Goal: Task Accomplishment & Management: Complete application form

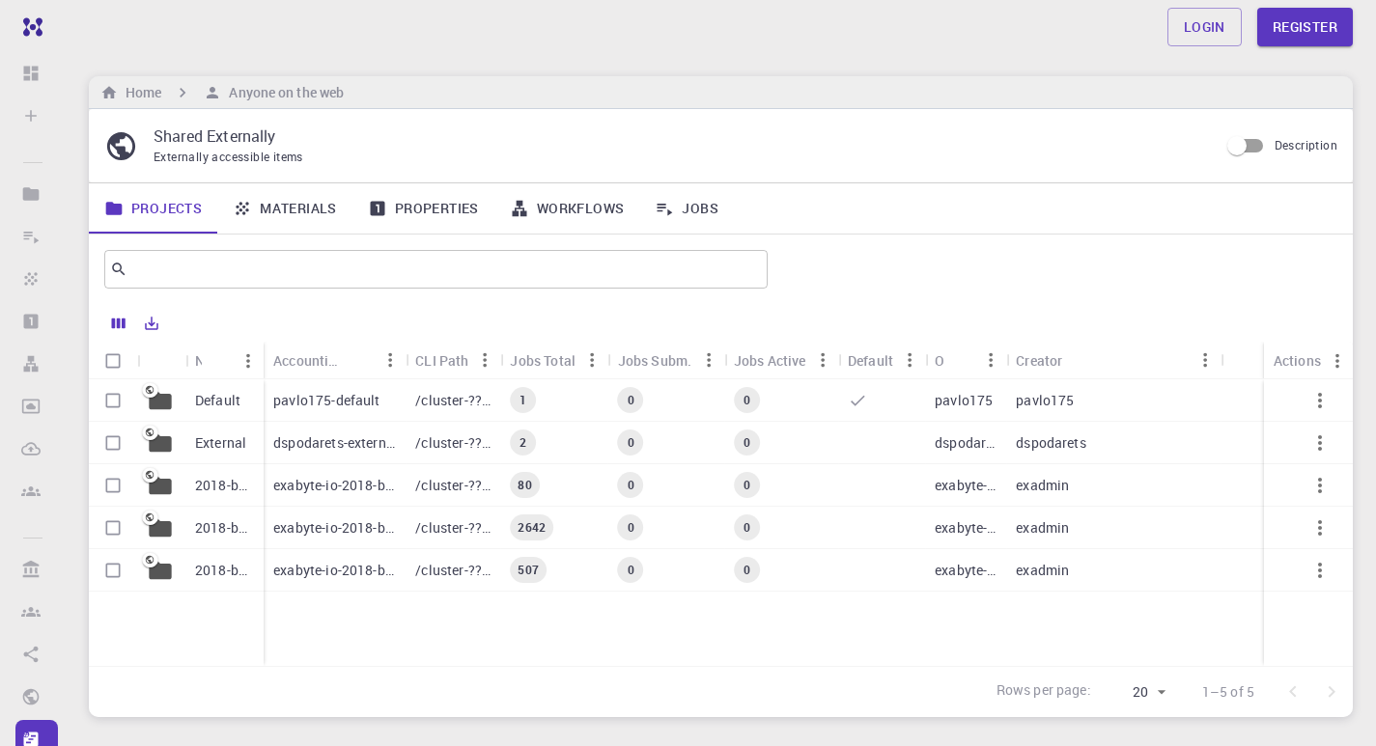
click at [296, 217] on link "Materials" at bounding box center [284, 208] width 135 height 50
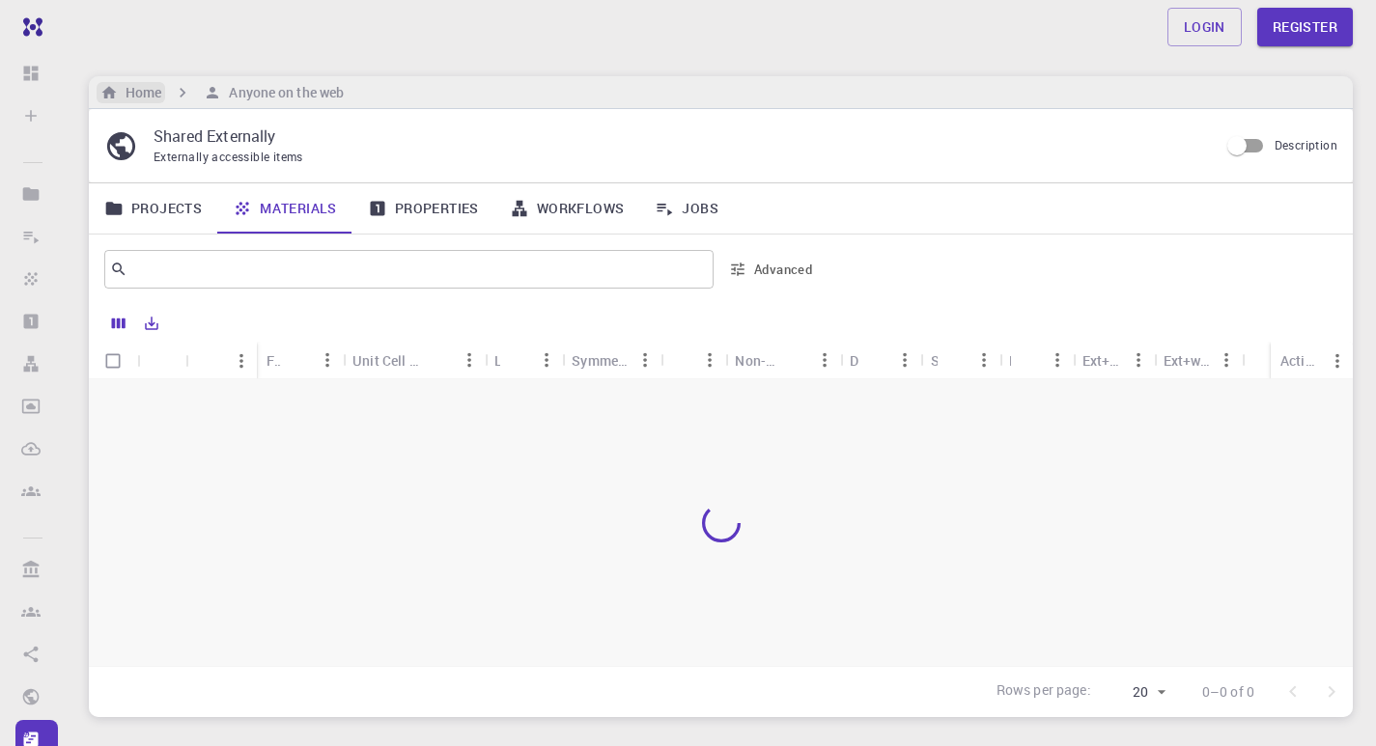
click at [144, 95] on h6 "Home" at bounding box center [139, 92] width 43 height 21
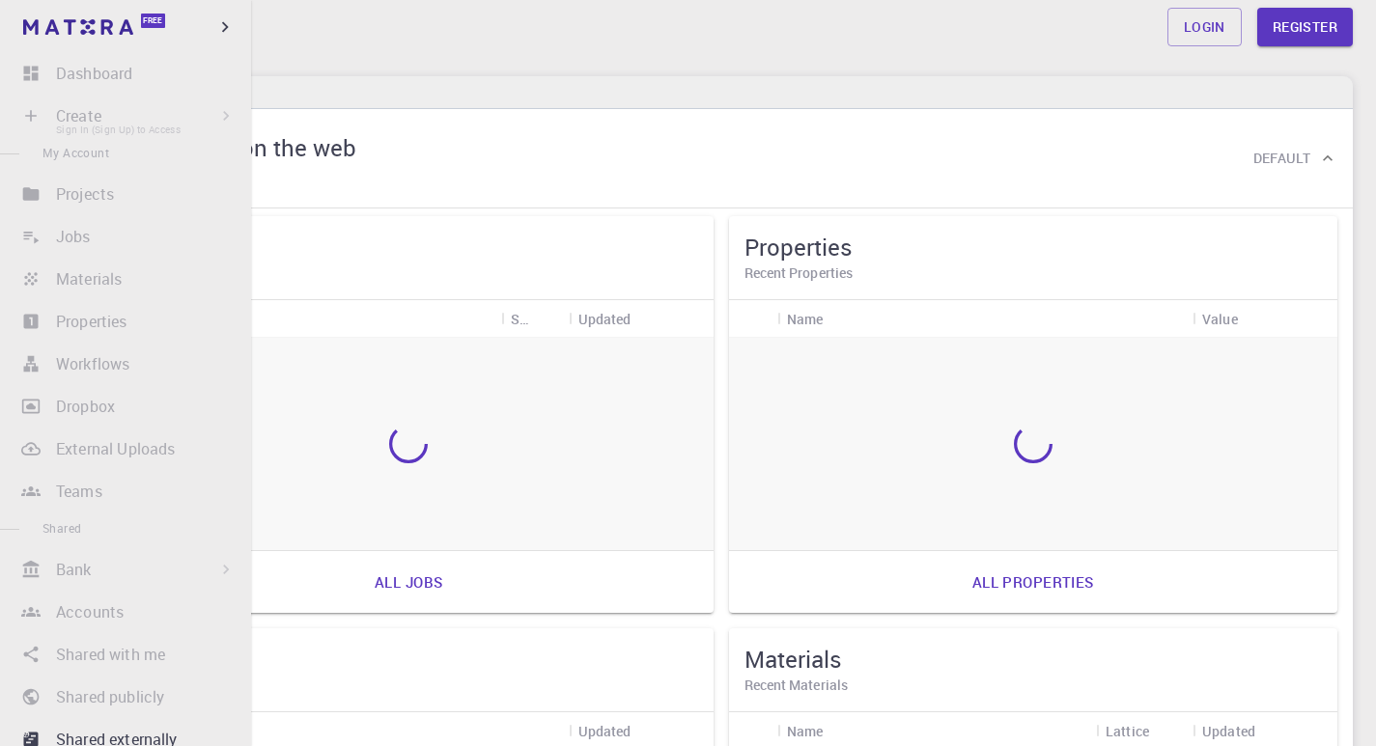
click at [105, 97] on li "Create Sign In (Sign Up) to Access New Job New Material Create Material Upload …" at bounding box center [125, 116] width 251 height 39
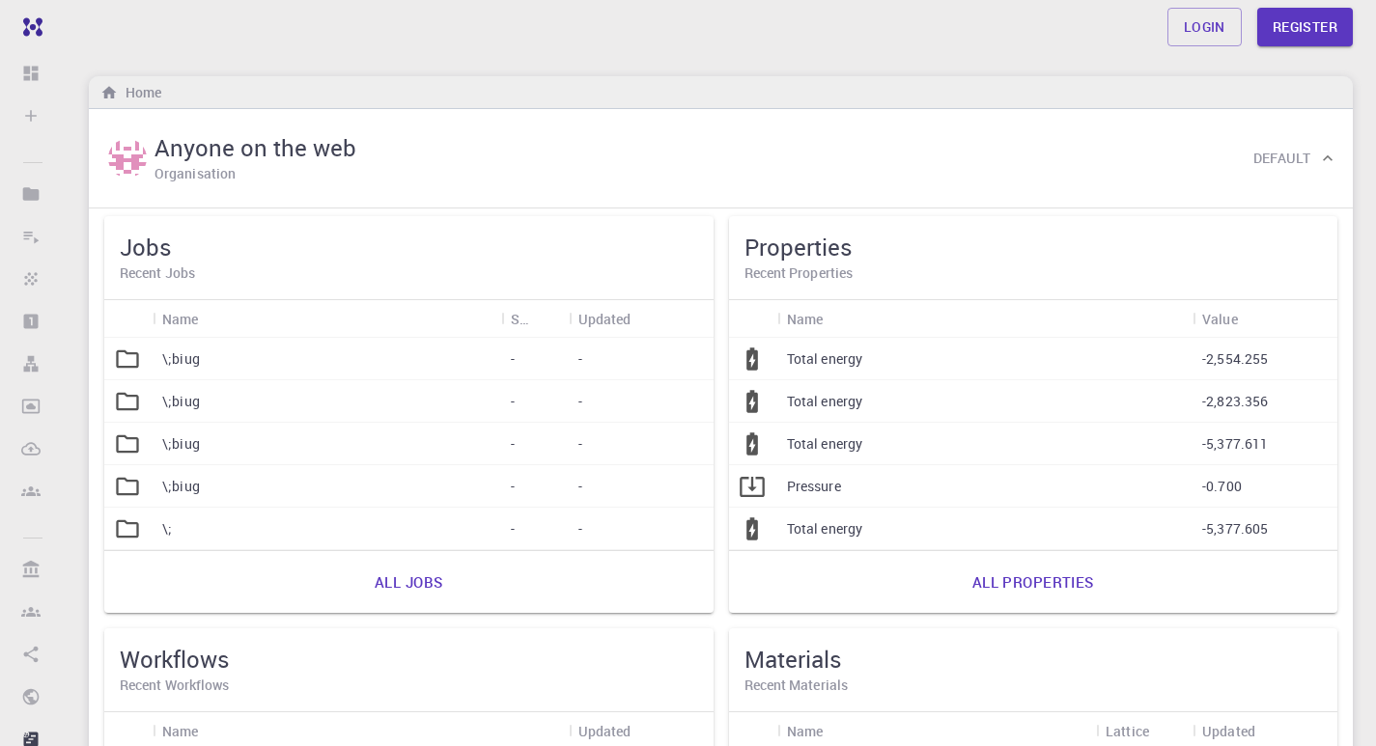
click at [779, 78] on div "Home" at bounding box center [721, 92] width 1264 height 33
click at [1299, 18] on link "Register" at bounding box center [1305, 27] width 96 height 39
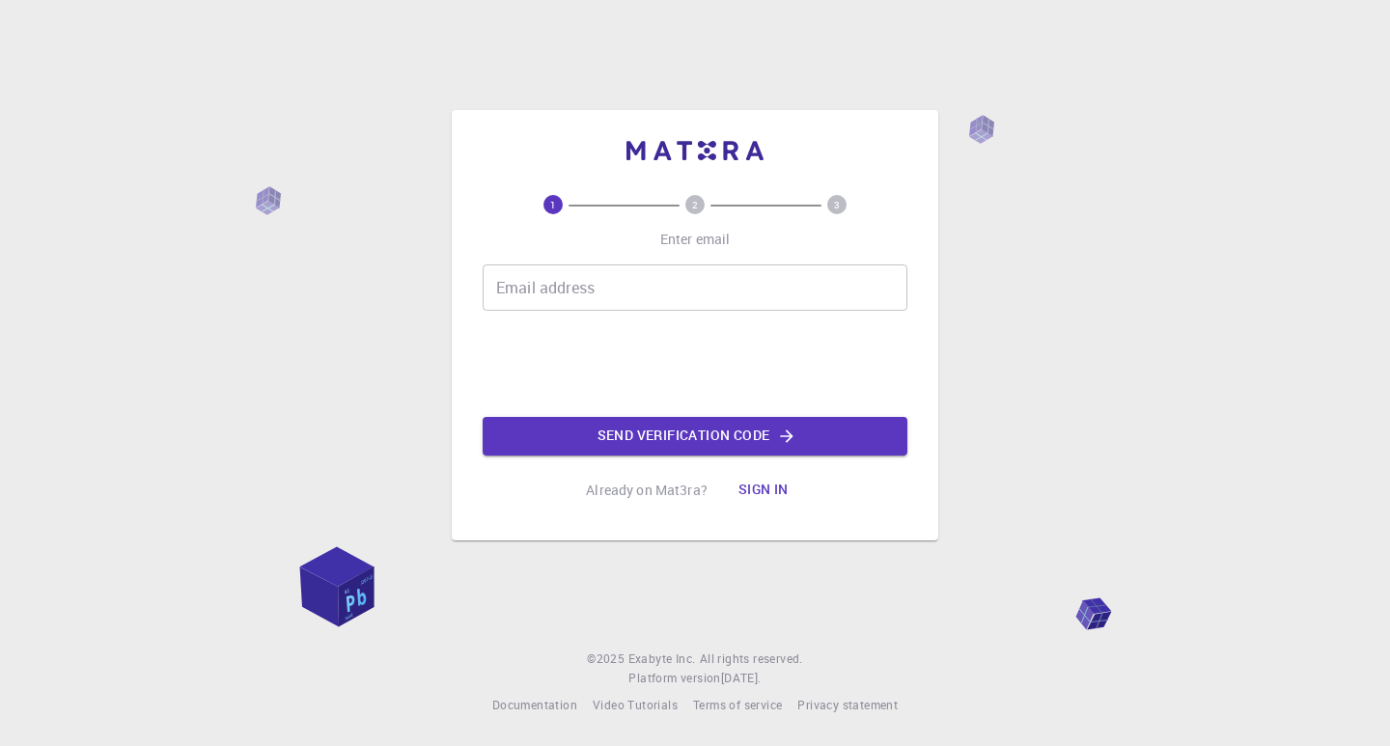
click at [619, 291] on input "Email address" at bounding box center [695, 287] width 425 height 46
type input "[EMAIL_ADDRESS][DOMAIN_NAME]"
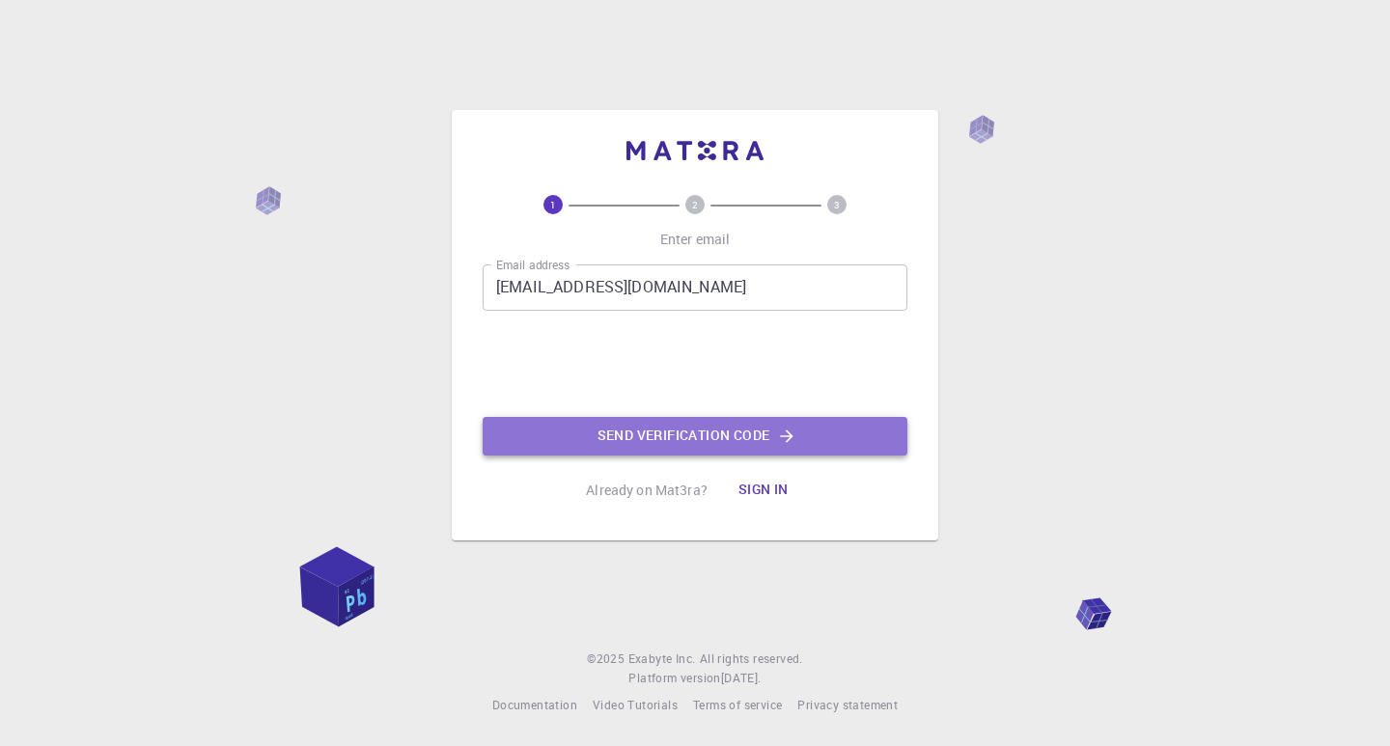
click at [597, 437] on button "Send verification code" at bounding box center [695, 436] width 425 height 39
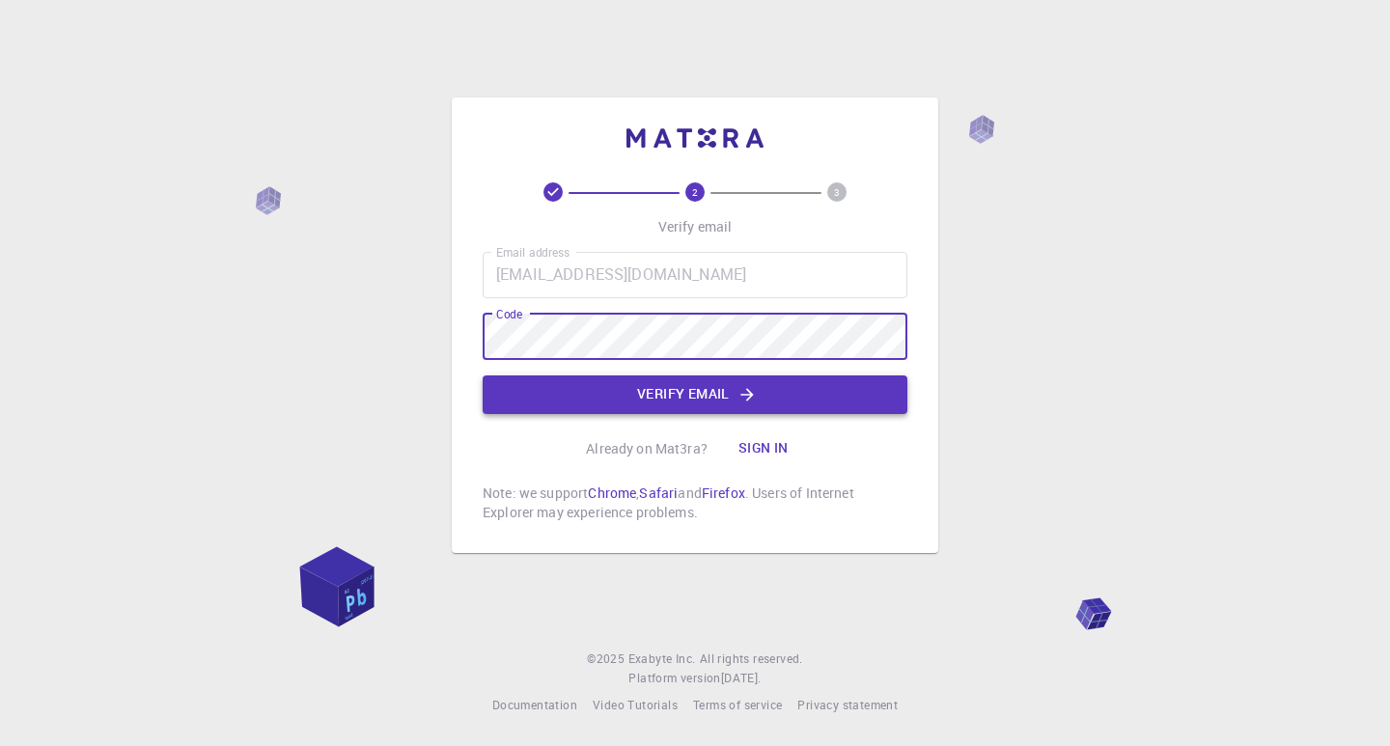
click at [659, 383] on button "Verify email" at bounding box center [695, 395] width 425 height 39
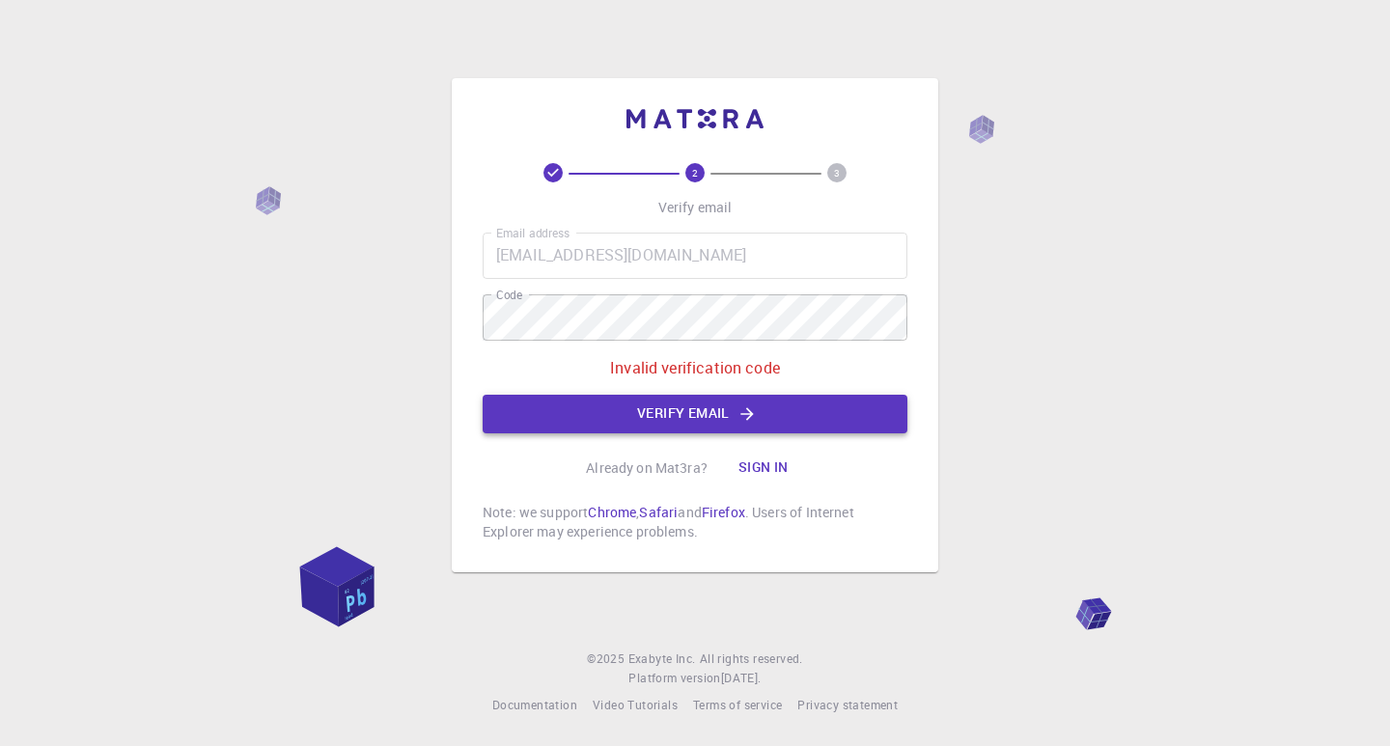
click at [679, 404] on button "Verify email" at bounding box center [695, 414] width 425 height 39
click at [766, 418] on button "Verify email" at bounding box center [695, 414] width 425 height 39
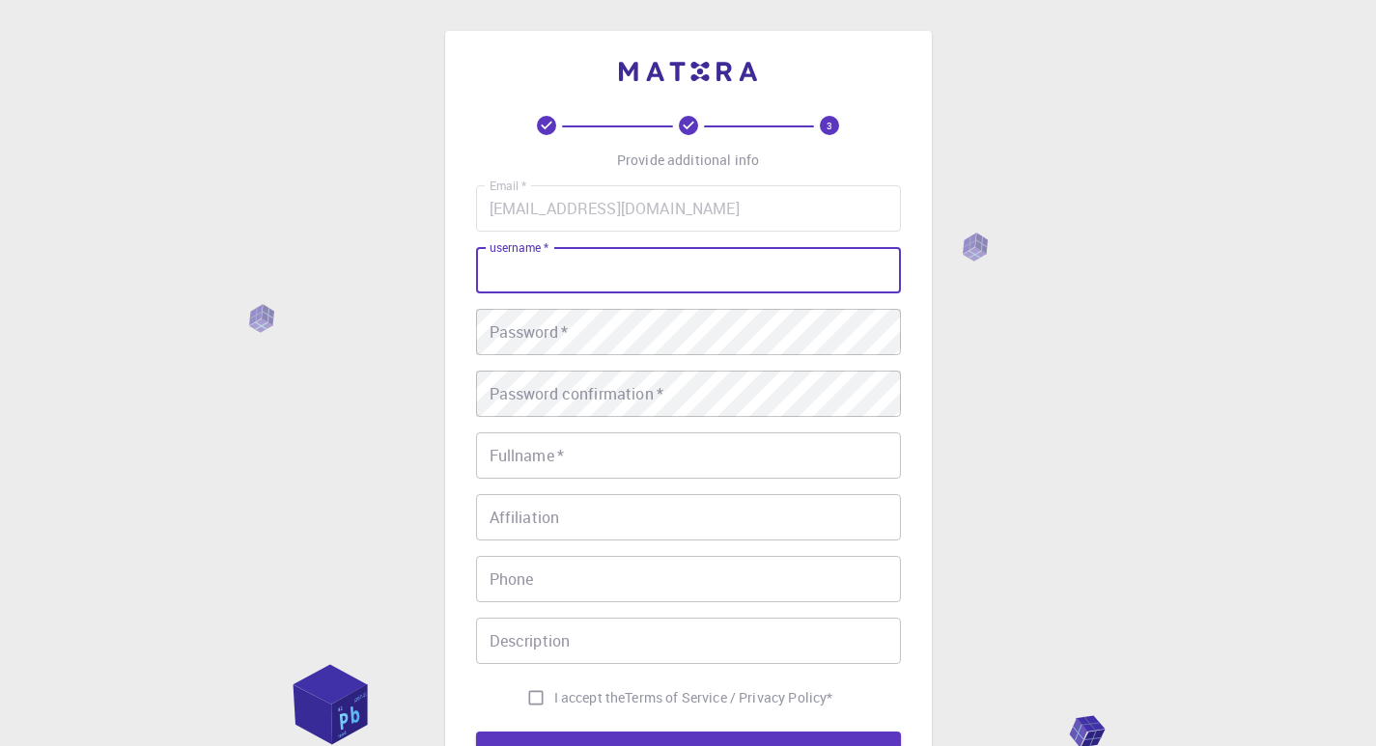
click at [725, 277] on input "username   *" at bounding box center [688, 270] width 425 height 46
type input "N"
type input "Ruby"
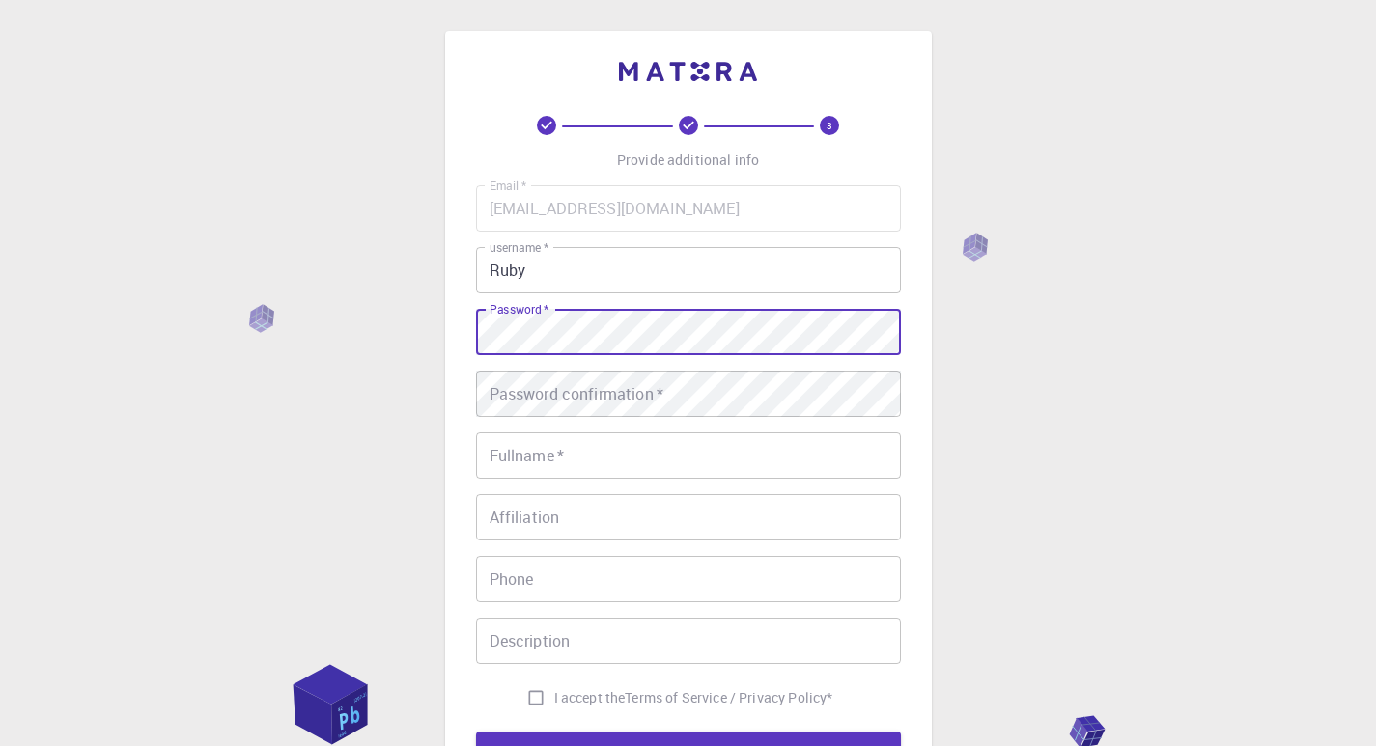
click at [450, 329] on div "3 Provide additional info Email   * [EMAIL_ADDRESS][DOMAIN_NAME] Email   * user…" at bounding box center [688, 443] width 487 height 824
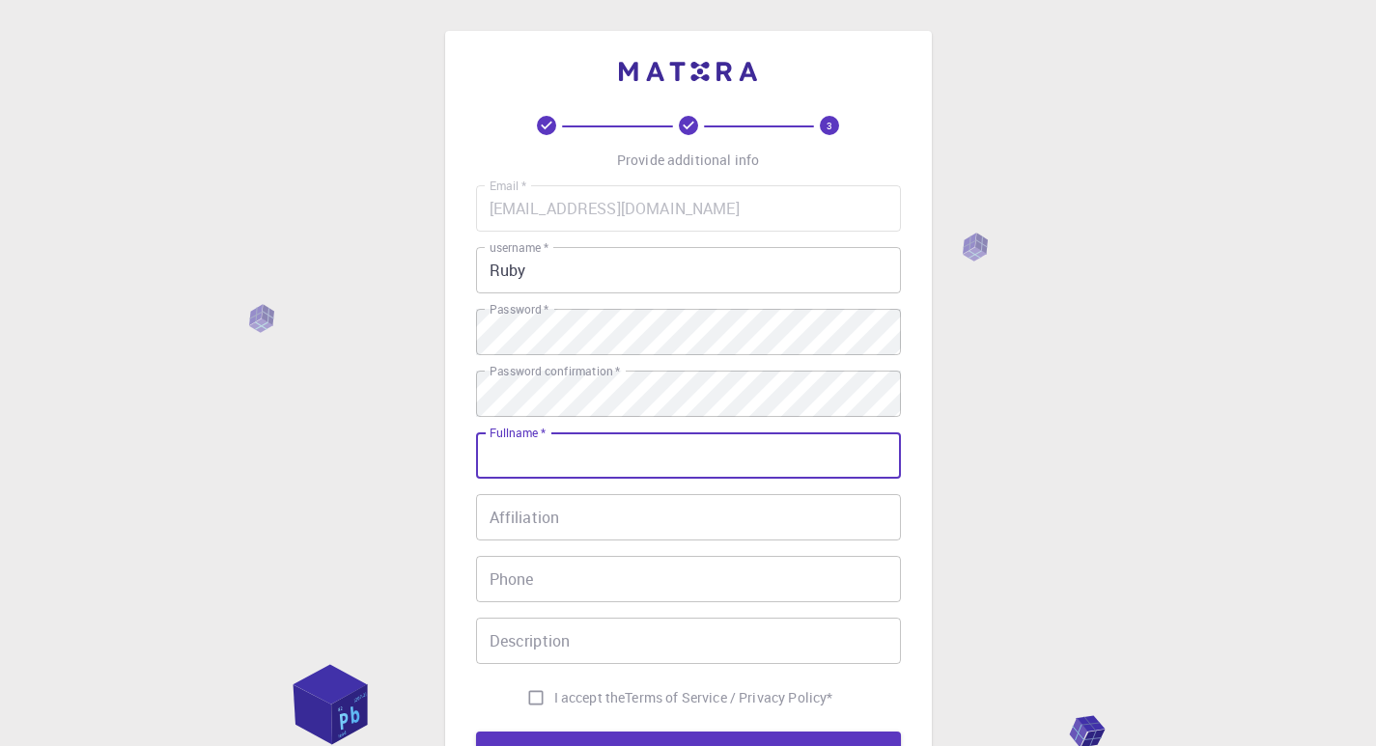
click at [654, 455] on input "Fullname   *" at bounding box center [688, 455] width 425 height 46
type input "rubii"
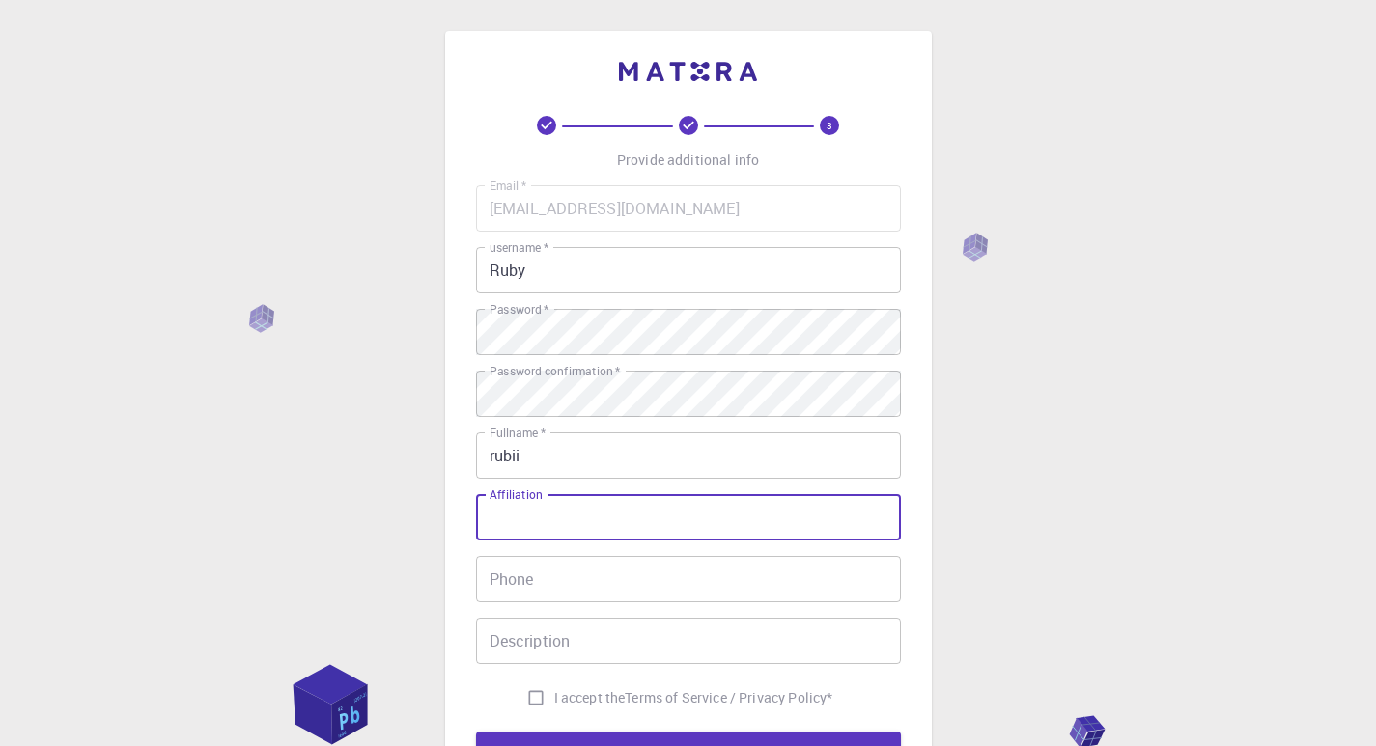
click at [633, 532] on input "Affiliation" at bounding box center [688, 517] width 425 height 46
click at [508, 582] on input "Phone" at bounding box center [688, 579] width 425 height 46
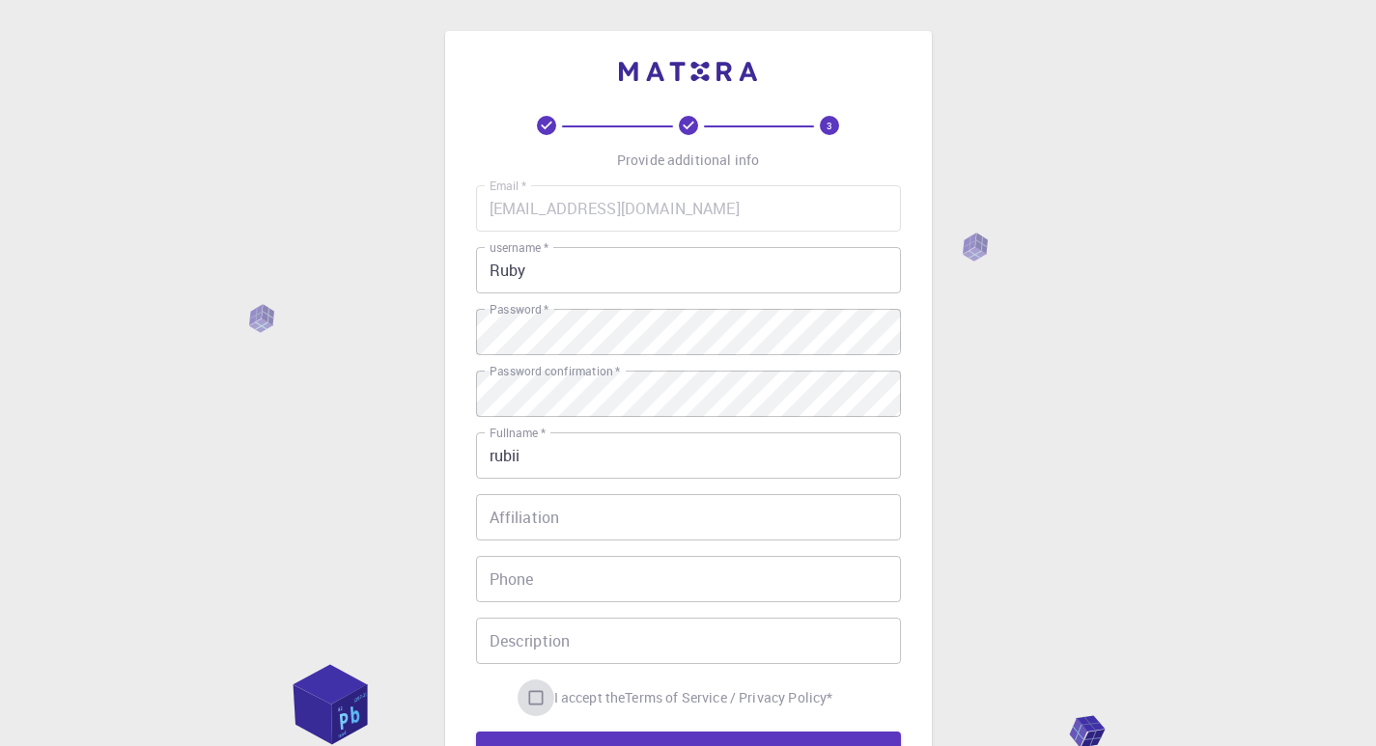
click at [533, 695] on input "I accept the Terms of Service / Privacy Policy *" at bounding box center [535, 698] width 37 height 37
checkbox input "true"
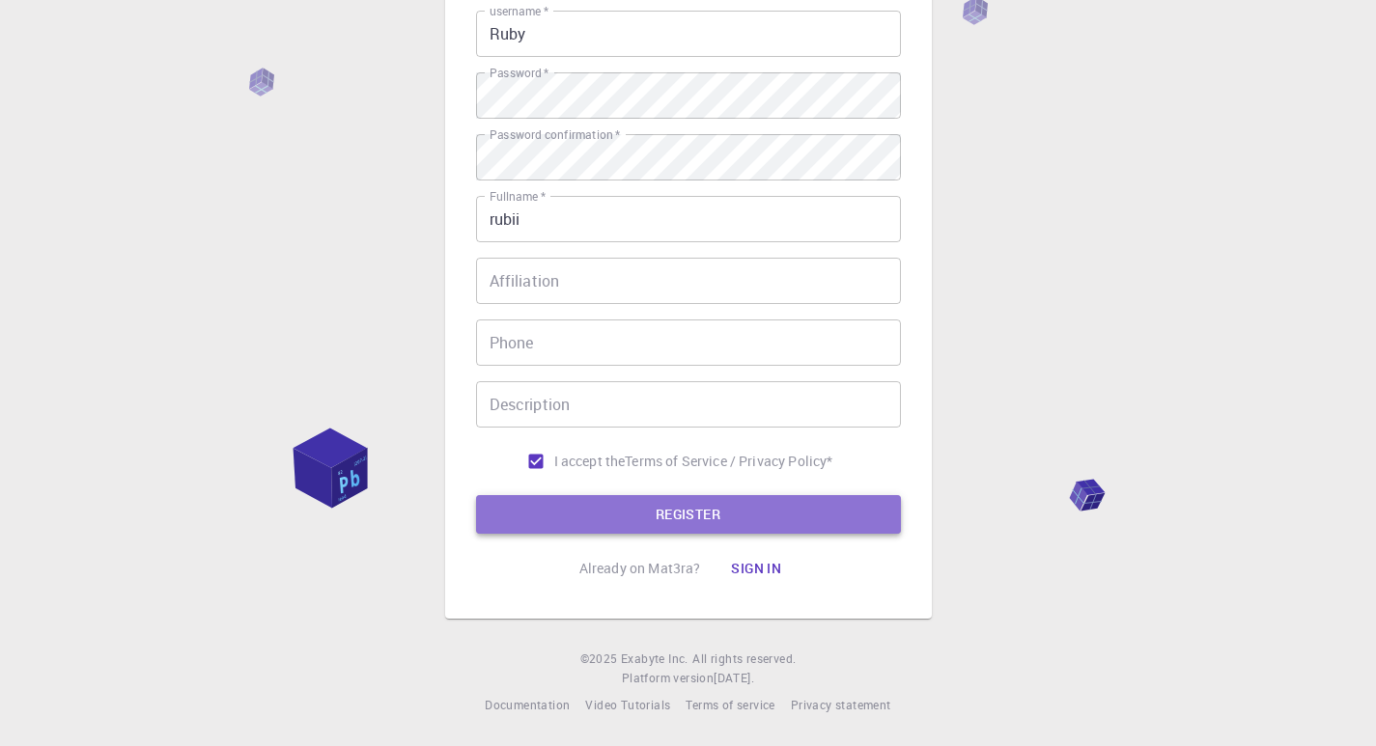
click at [661, 516] on button "REGISTER" at bounding box center [688, 514] width 425 height 39
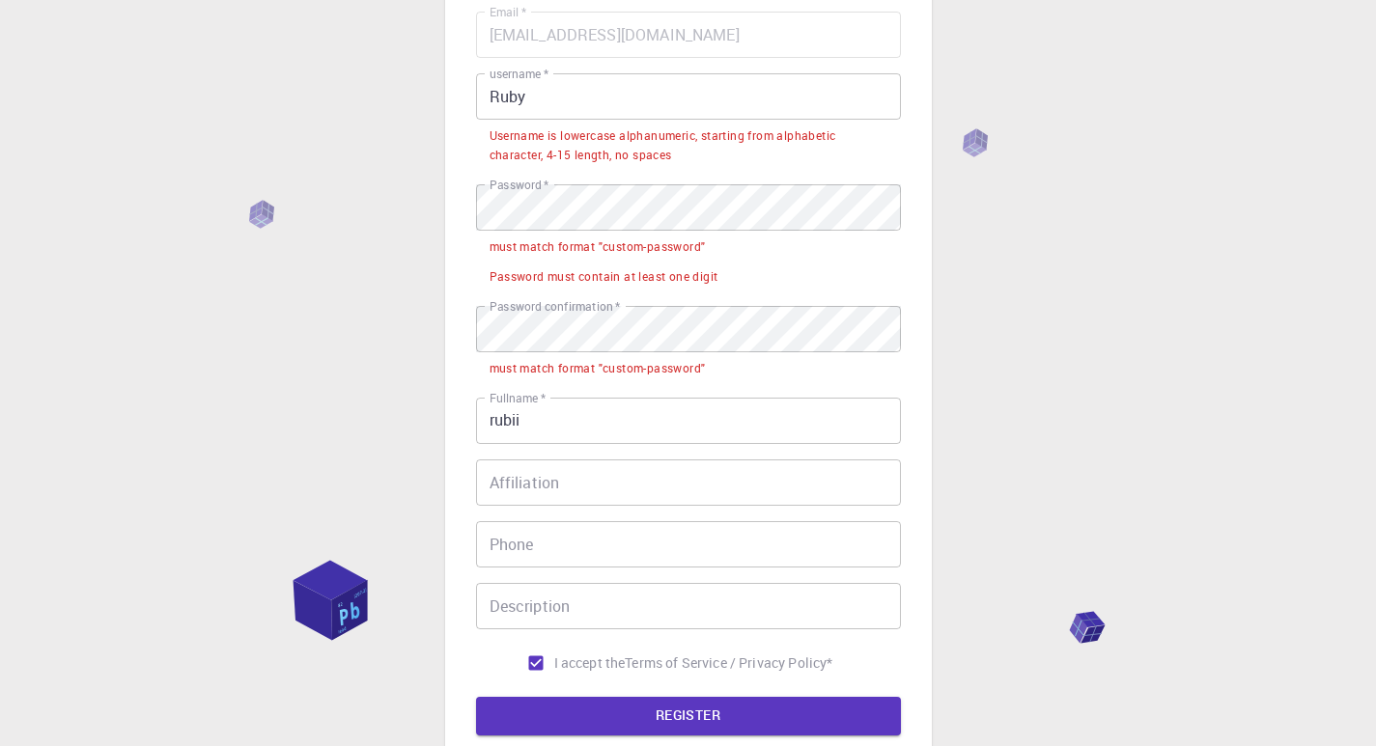
scroll to position [140, 0]
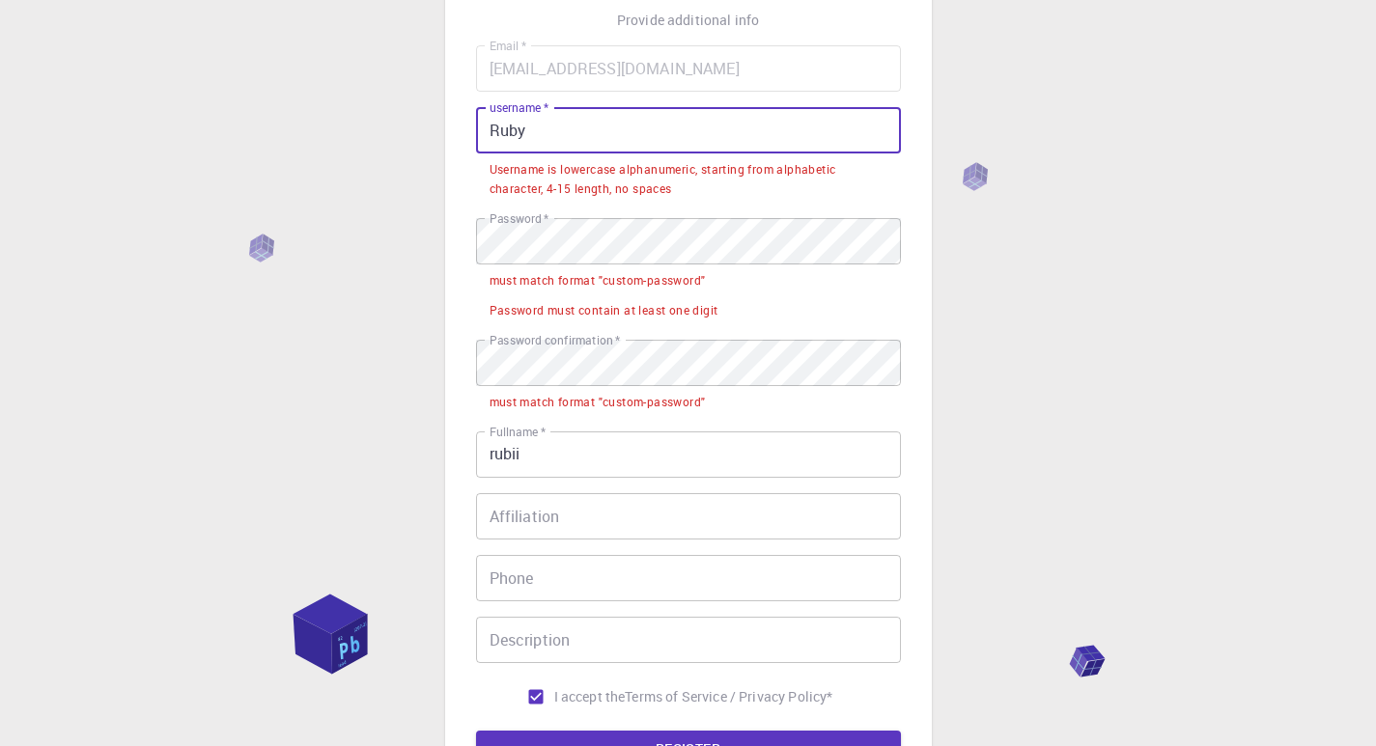
click at [587, 132] on input "Ruby" at bounding box center [688, 130] width 425 height 46
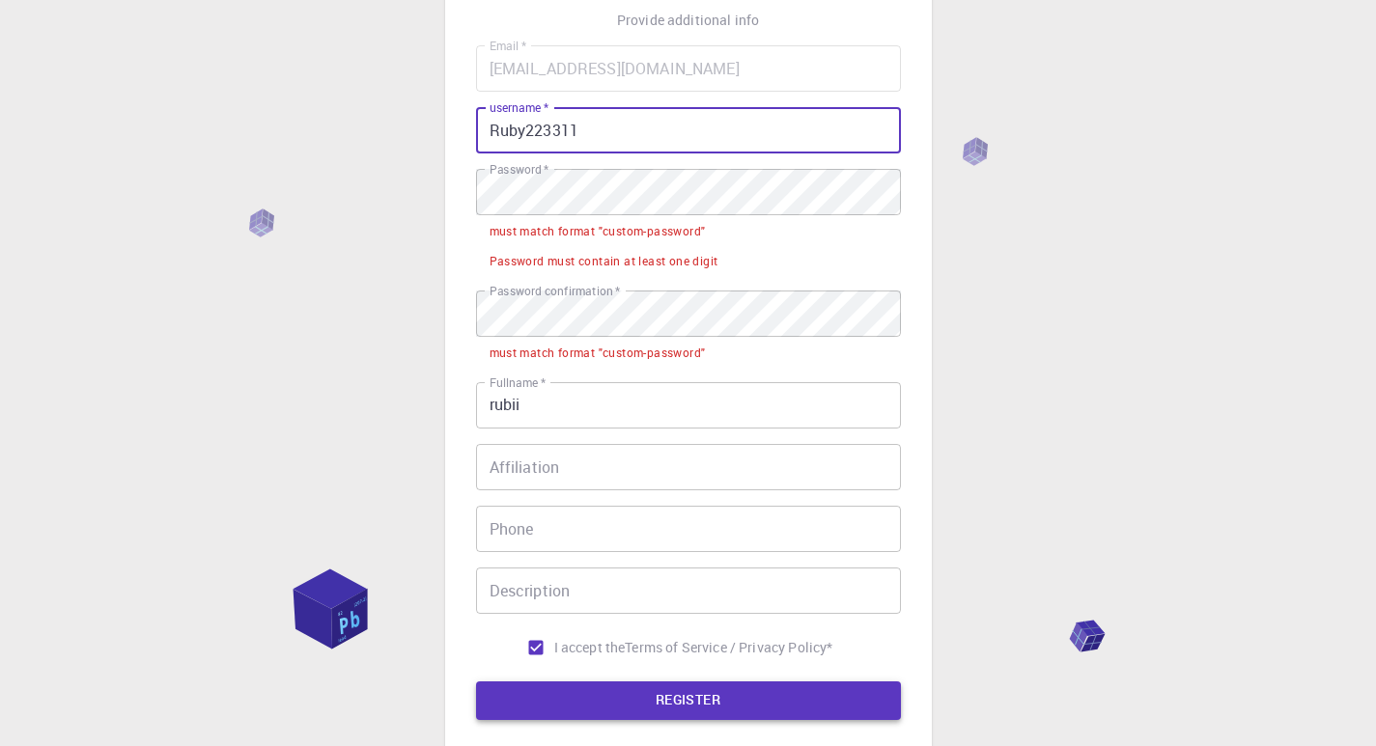
type input "Ruby223311"
click at [611, 703] on button "REGISTER" at bounding box center [688, 701] width 425 height 39
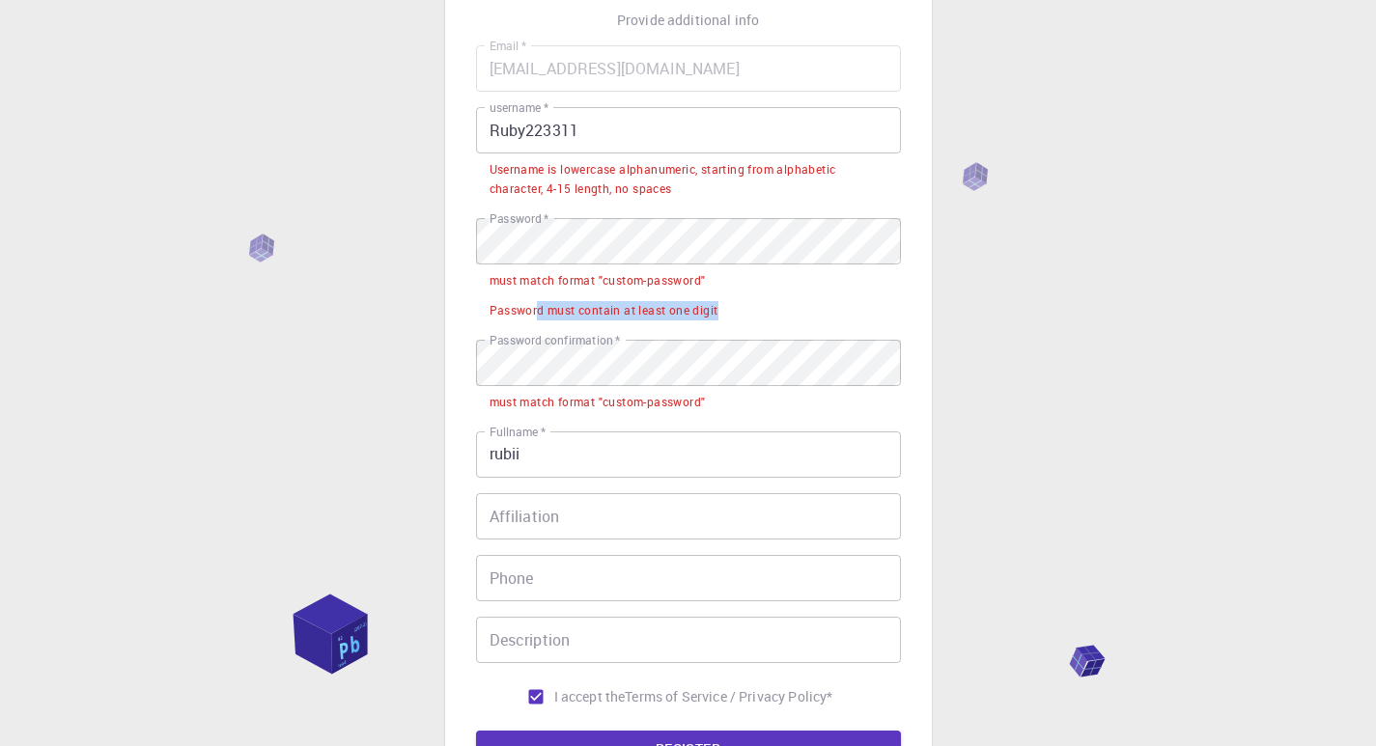
drag, startPoint x: 535, startPoint y: 311, endPoint x: 739, endPoint y: 305, distance: 204.7
click at [739, 305] on li "Password must contain at least one digit" at bounding box center [688, 309] width 425 height 30
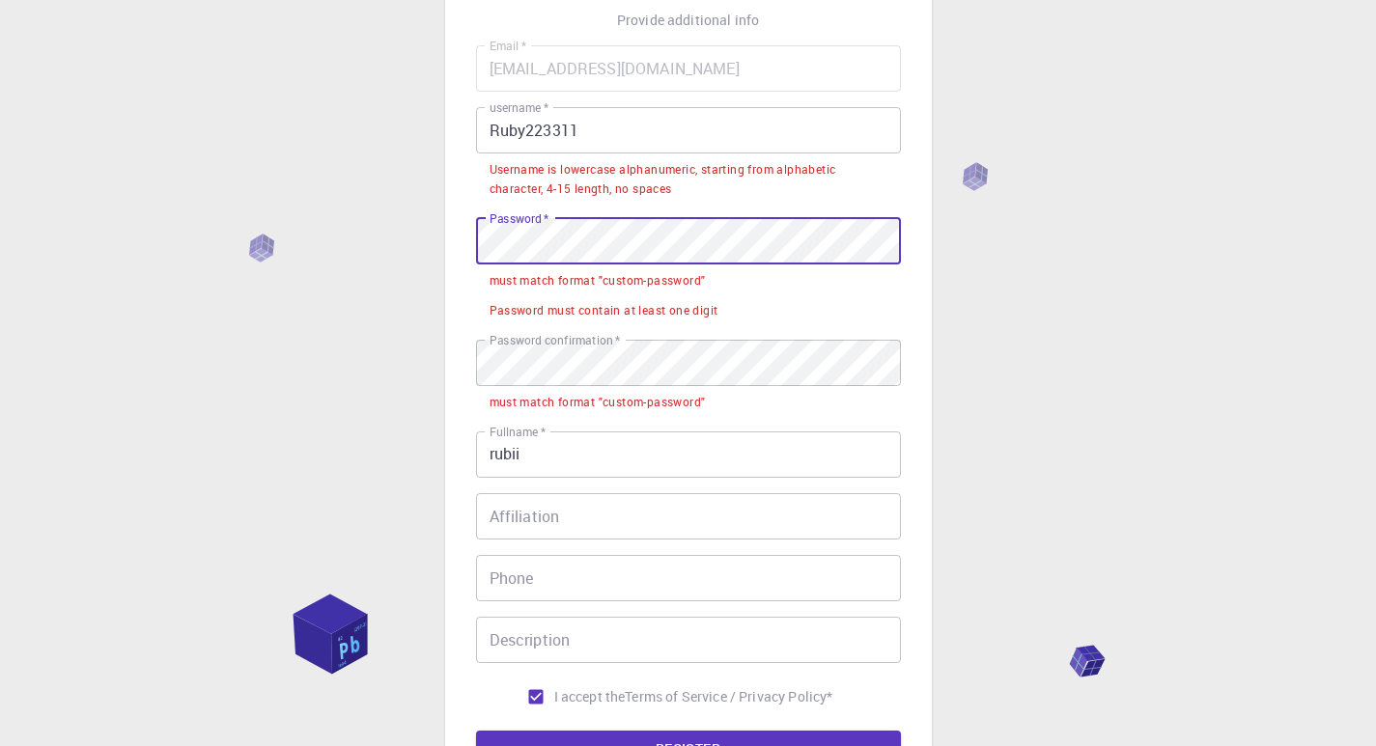
click at [934, 259] on div "3 Provide additional info Email   * [EMAIL_ADDRESS][DOMAIN_NAME] Email   * user…" at bounding box center [688, 420] width 1376 height 1121
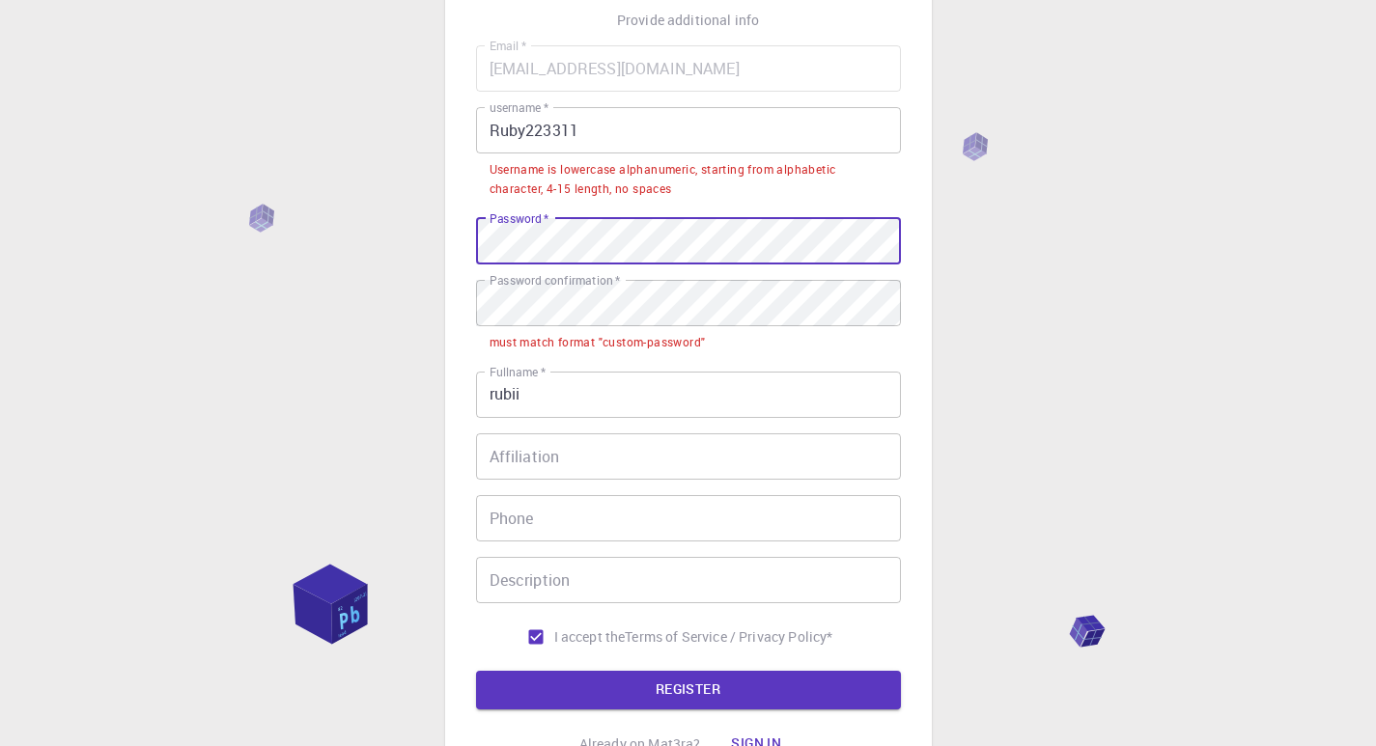
click at [420, 195] on div "3 Provide additional info Email   * [EMAIL_ADDRESS][DOMAIN_NAME] Email   * user…" at bounding box center [688, 390] width 1376 height 1061
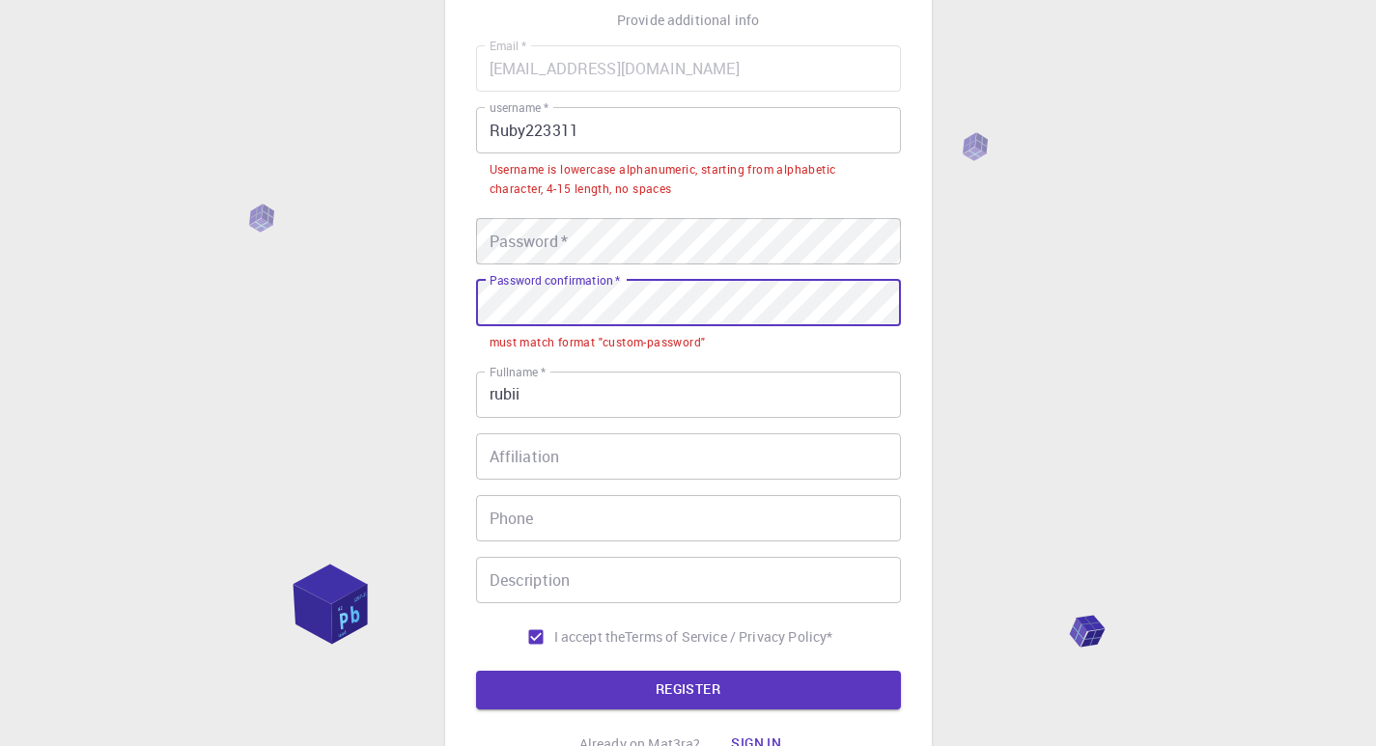
click at [440, 297] on div "3 Provide additional info Email   * [EMAIL_ADDRESS][DOMAIN_NAME] Email   * user…" at bounding box center [688, 390] width 1376 height 1061
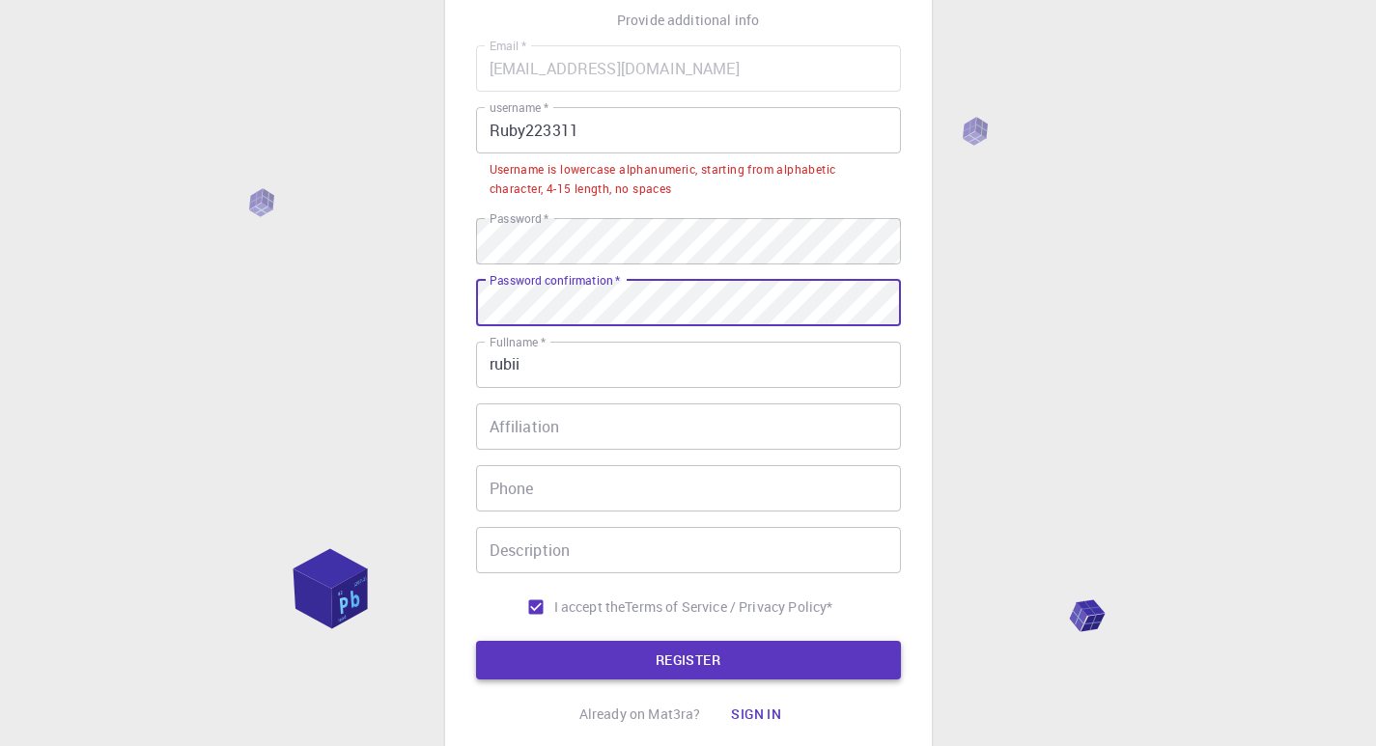
click at [701, 662] on button "REGISTER" at bounding box center [688, 660] width 425 height 39
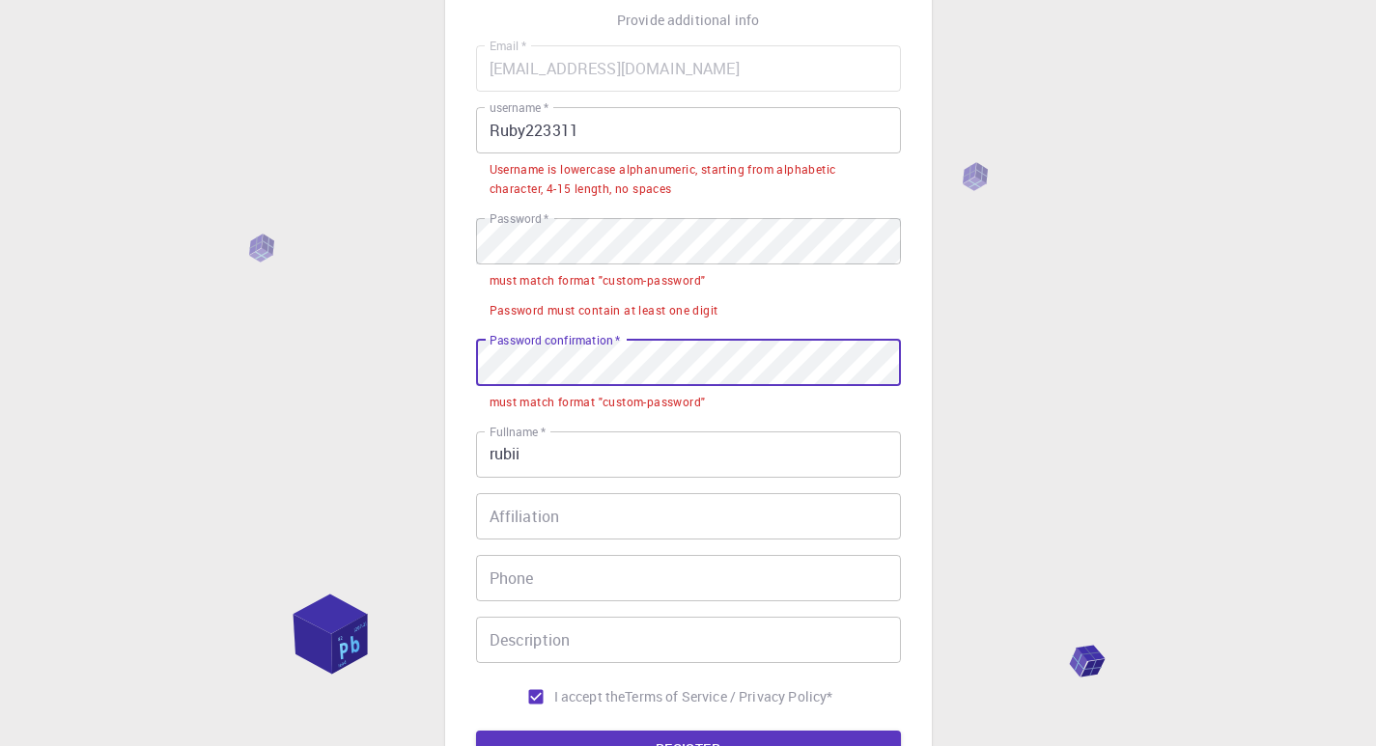
click at [426, 351] on div "3 Provide additional info Email   * [EMAIL_ADDRESS][DOMAIN_NAME] Email   * user…" at bounding box center [688, 420] width 1376 height 1121
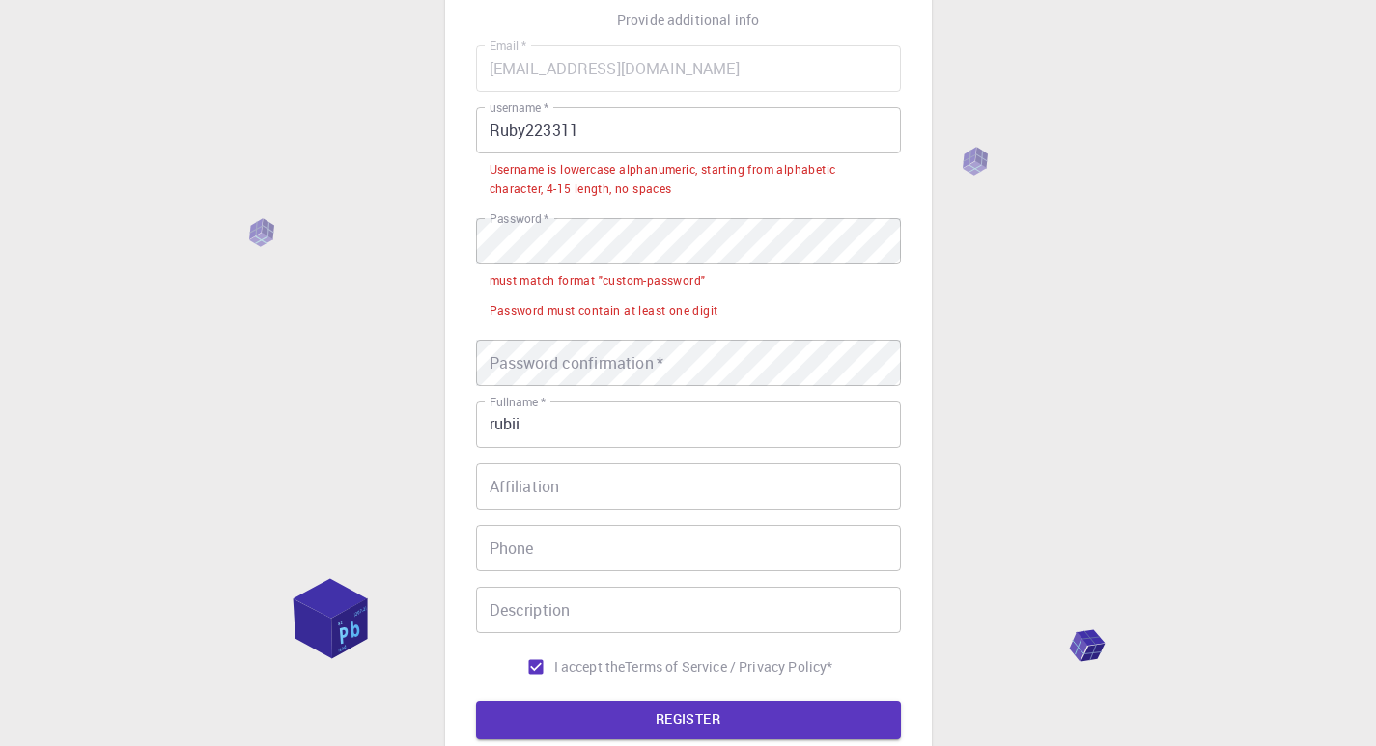
click at [633, 268] on li "must match format "custom-password"" at bounding box center [688, 279] width 425 height 30
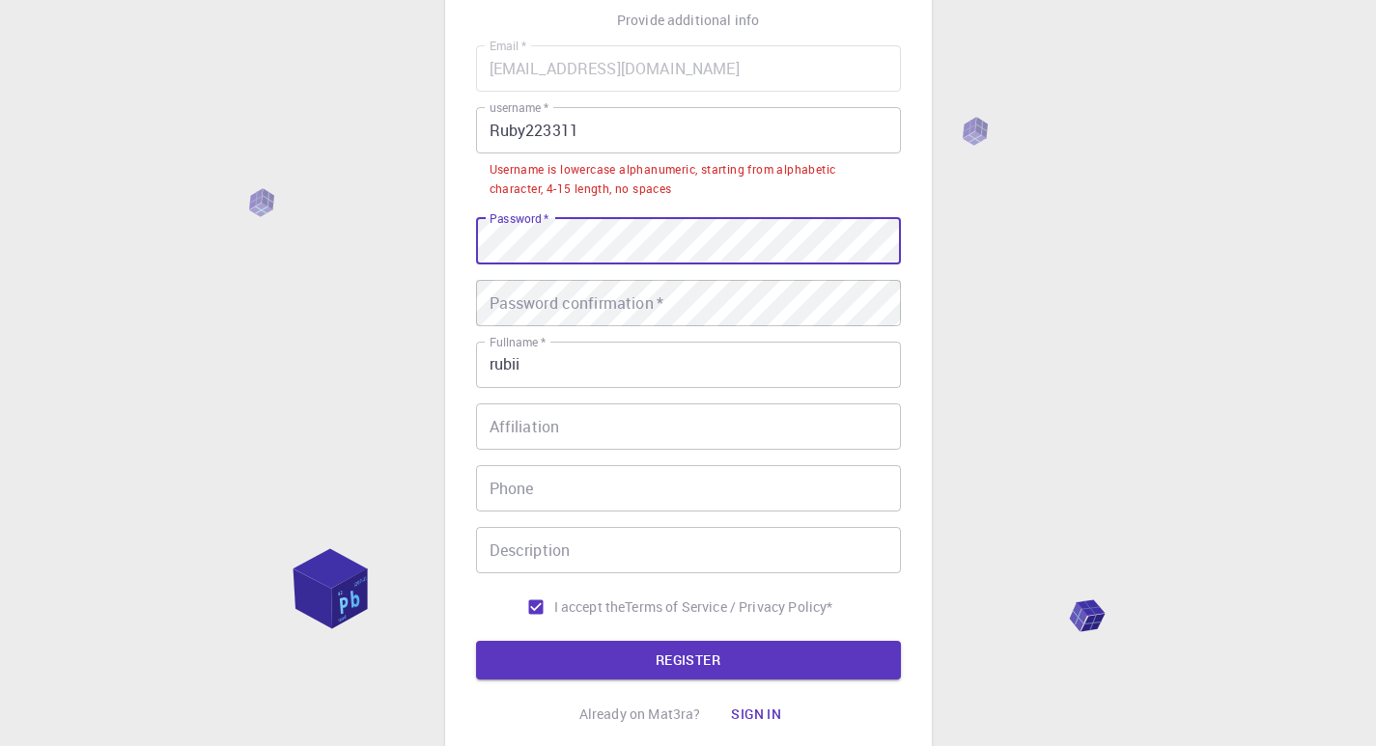
click at [471, 228] on div "3 Provide additional info Email   * [EMAIL_ADDRESS][DOMAIN_NAME] Email   * user…" at bounding box center [688, 328] width 487 height 874
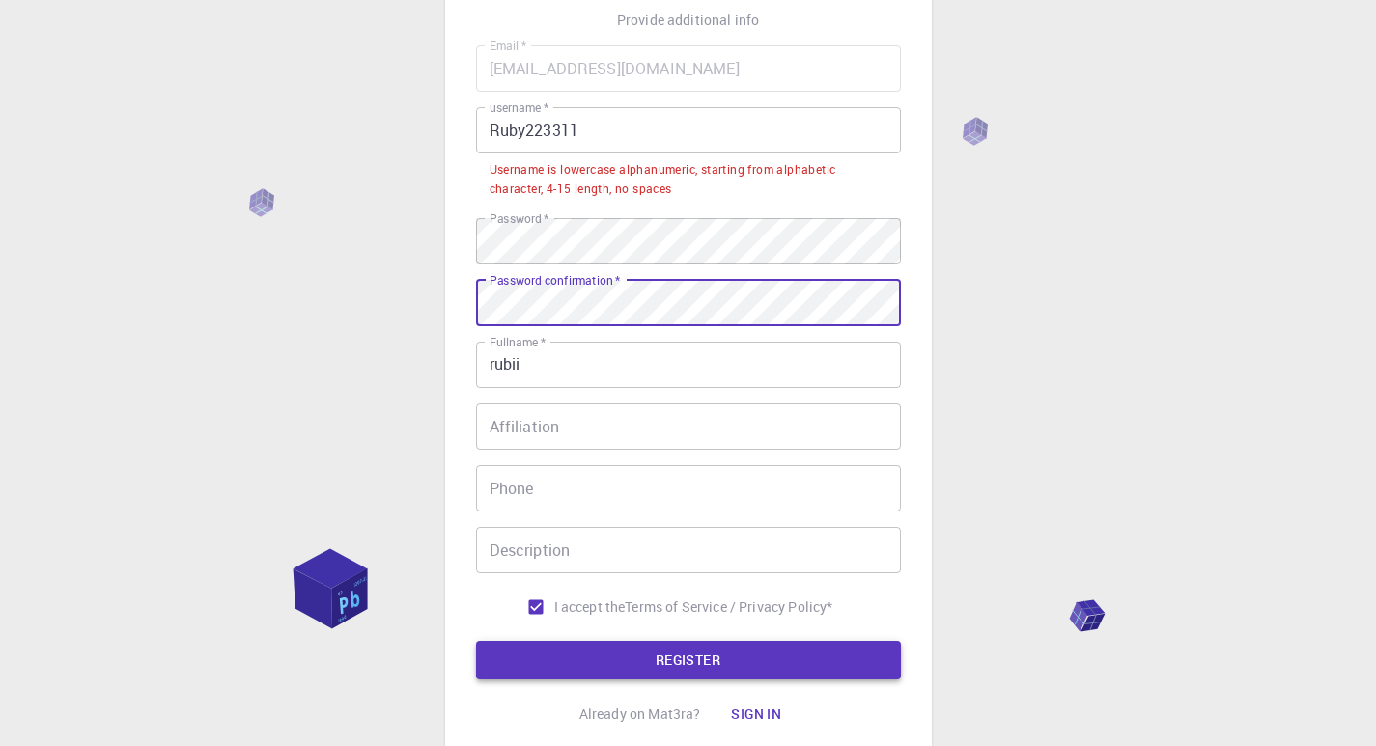
click at [694, 659] on button "REGISTER" at bounding box center [688, 660] width 425 height 39
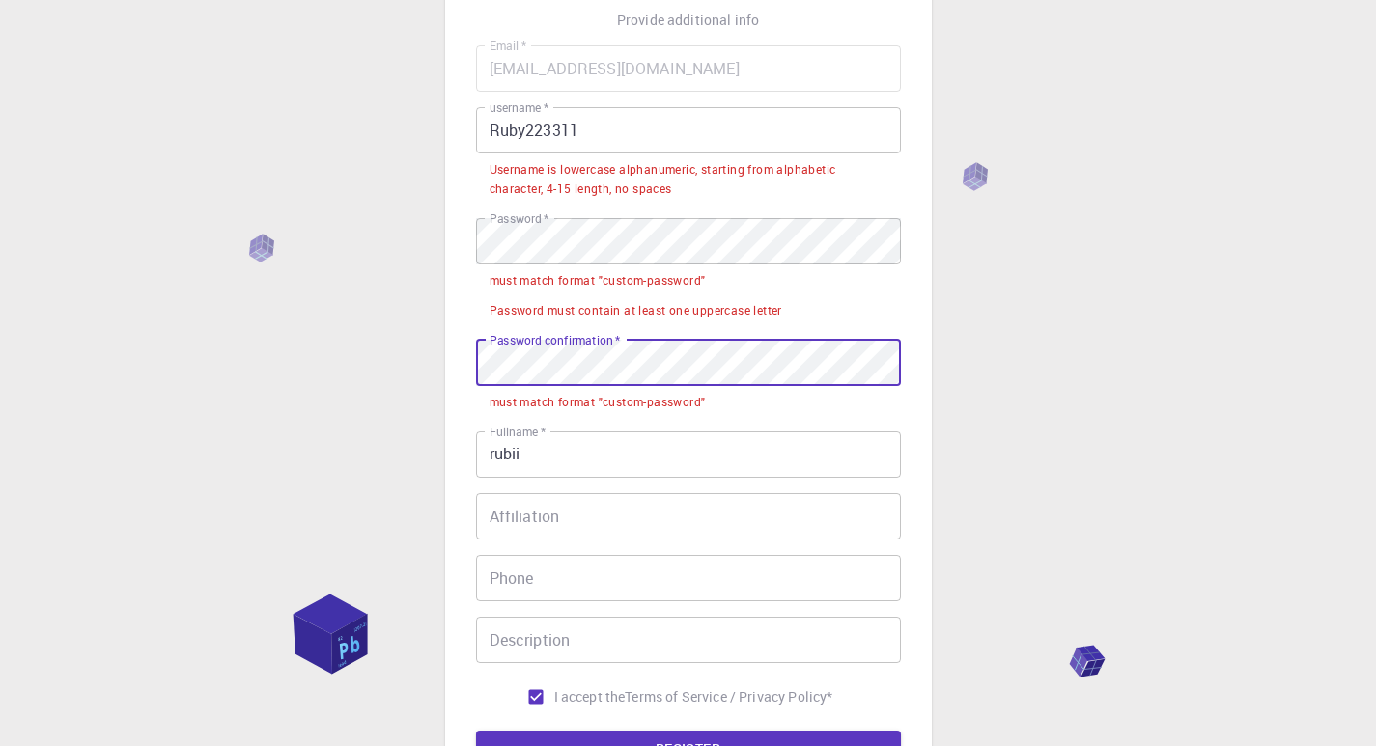
click at [445, 352] on div "3 Provide additional info Email   * [EMAIL_ADDRESS][DOMAIN_NAME] Email   * user…" at bounding box center [688, 372] width 487 height 963
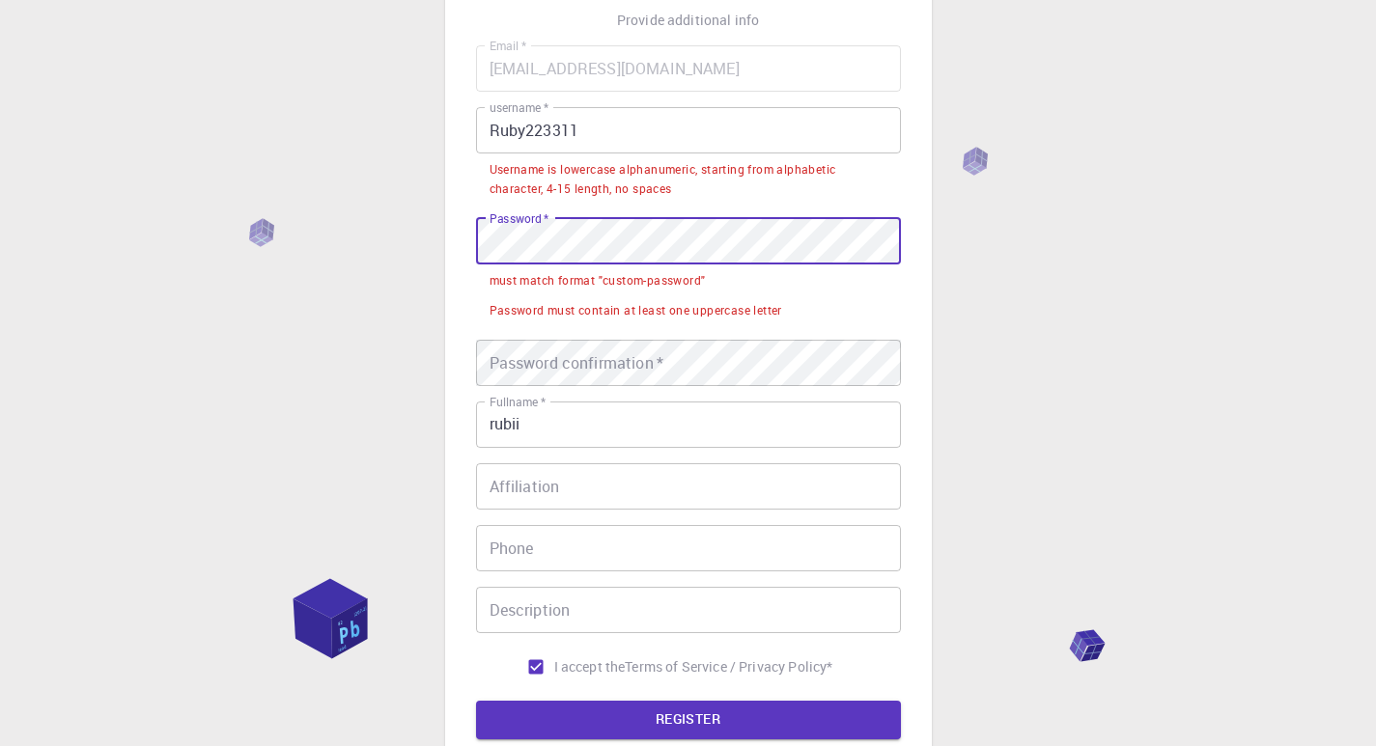
click at [458, 214] on div "3 Provide additional info Email   * [EMAIL_ADDRESS][DOMAIN_NAME] Email   * user…" at bounding box center [688, 357] width 487 height 933
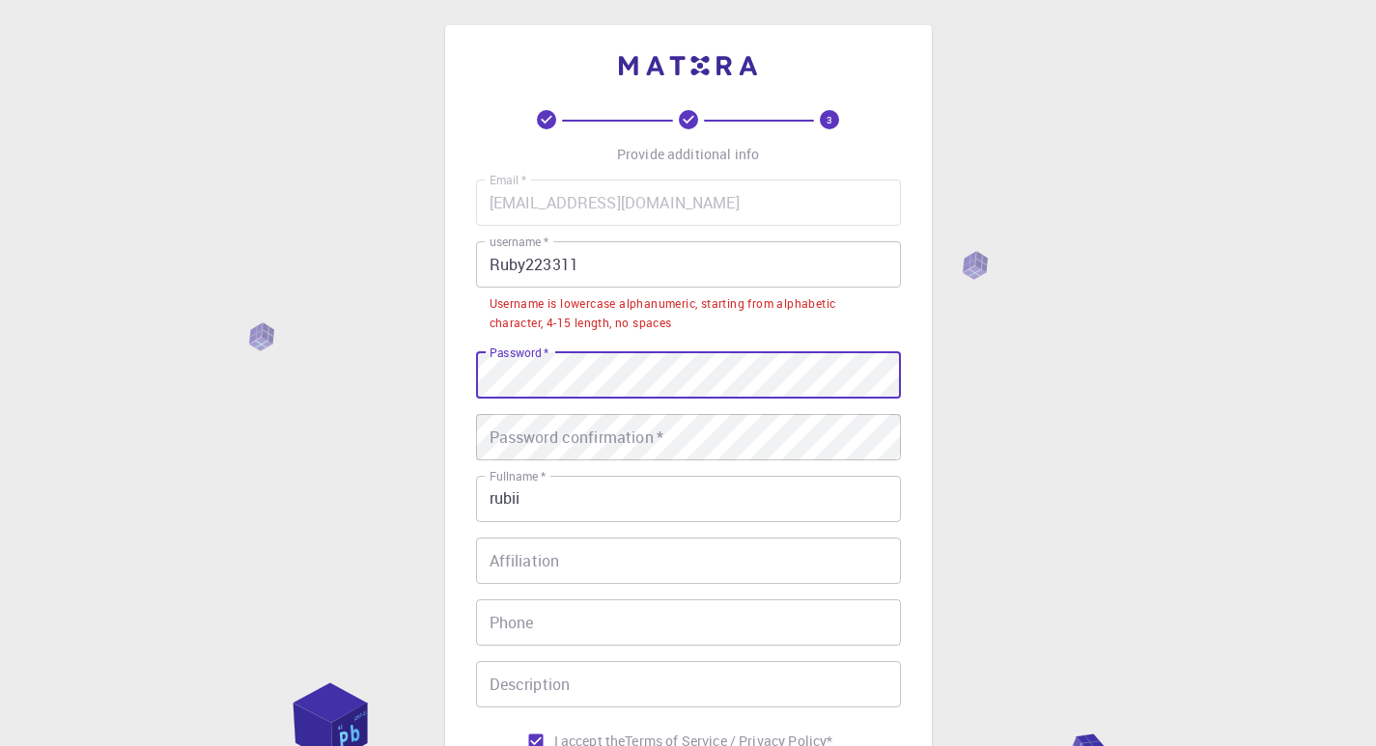
scroll to position [0, 0]
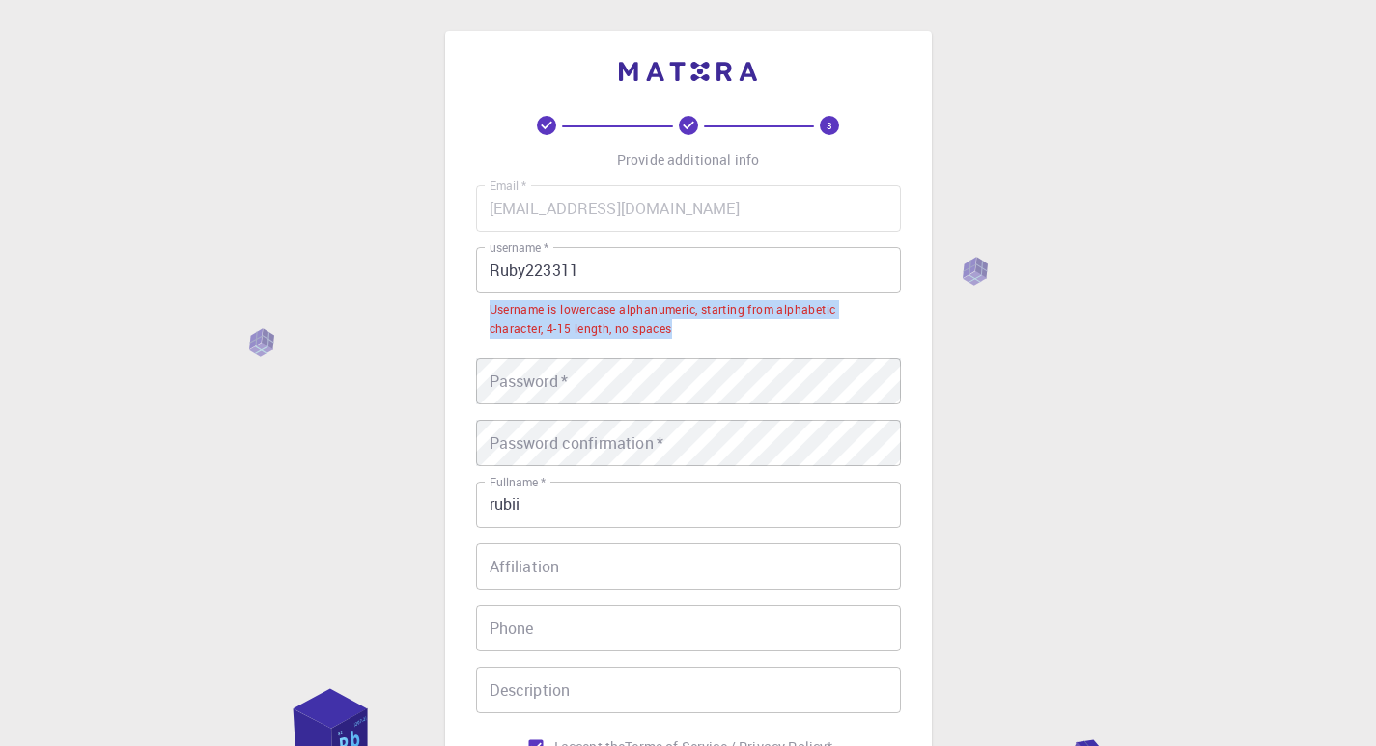
drag, startPoint x: 481, startPoint y: 308, endPoint x: 716, endPoint y: 344, distance: 238.2
click at [716, 344] on div "Email   * [EMAIL_ADDRESS][DOMAIN_NAME] Email   * username   * Ruby223311 userna…" at bounding box center [688, 475] width 425 height 580
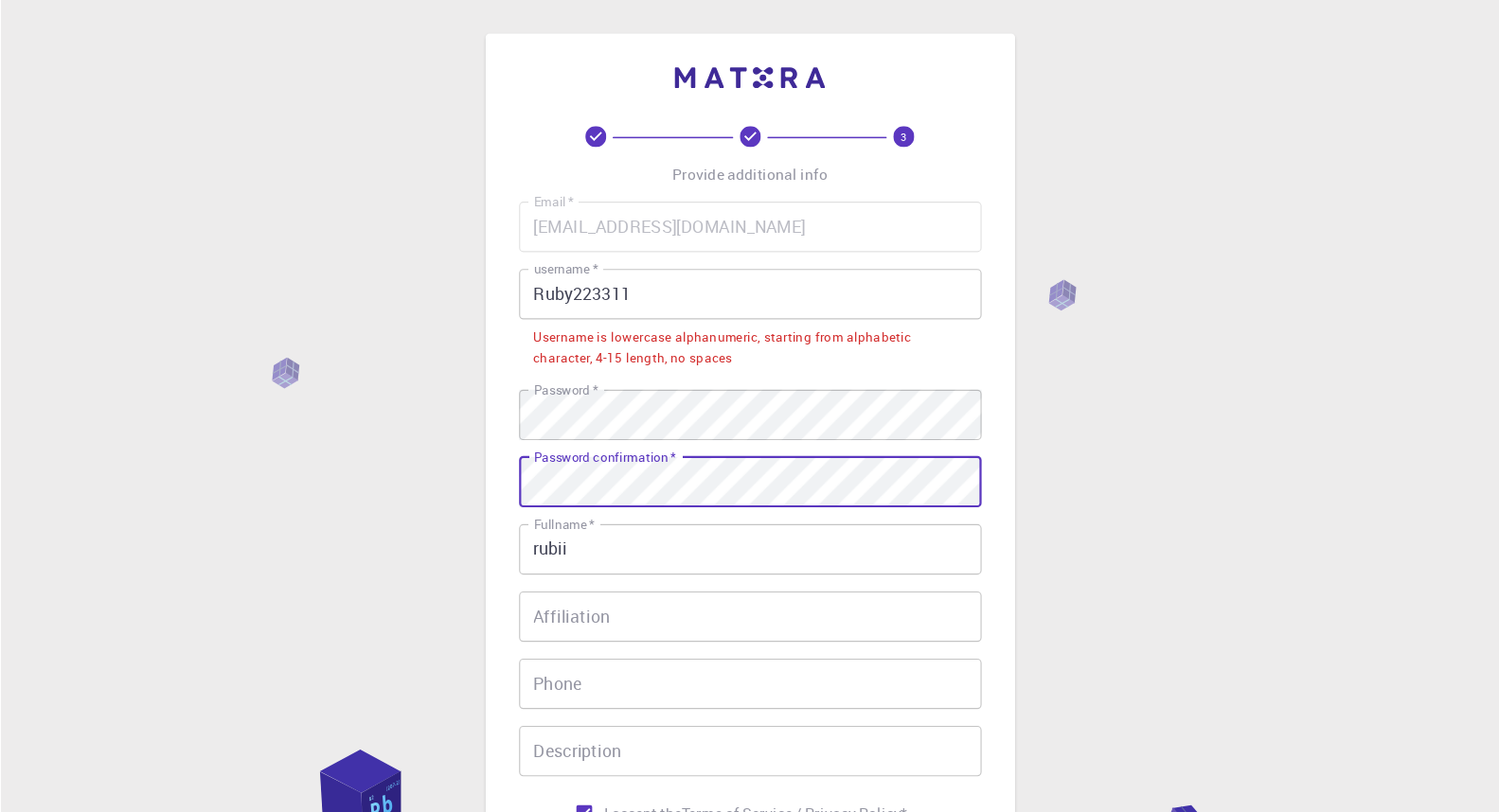
scroll to position [189, 0]
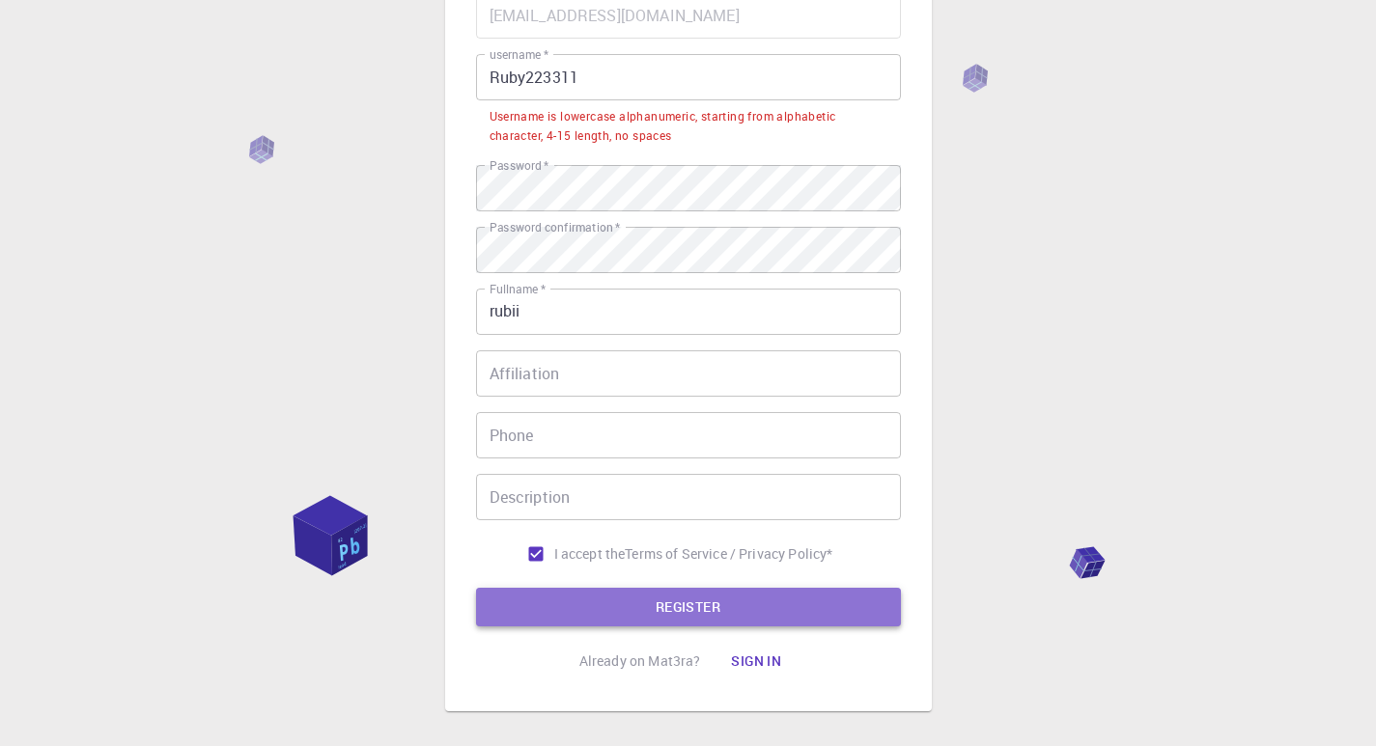
click at [607, 612] on button "REGISTER" at bounding box center [688, 607] width 425 height 39
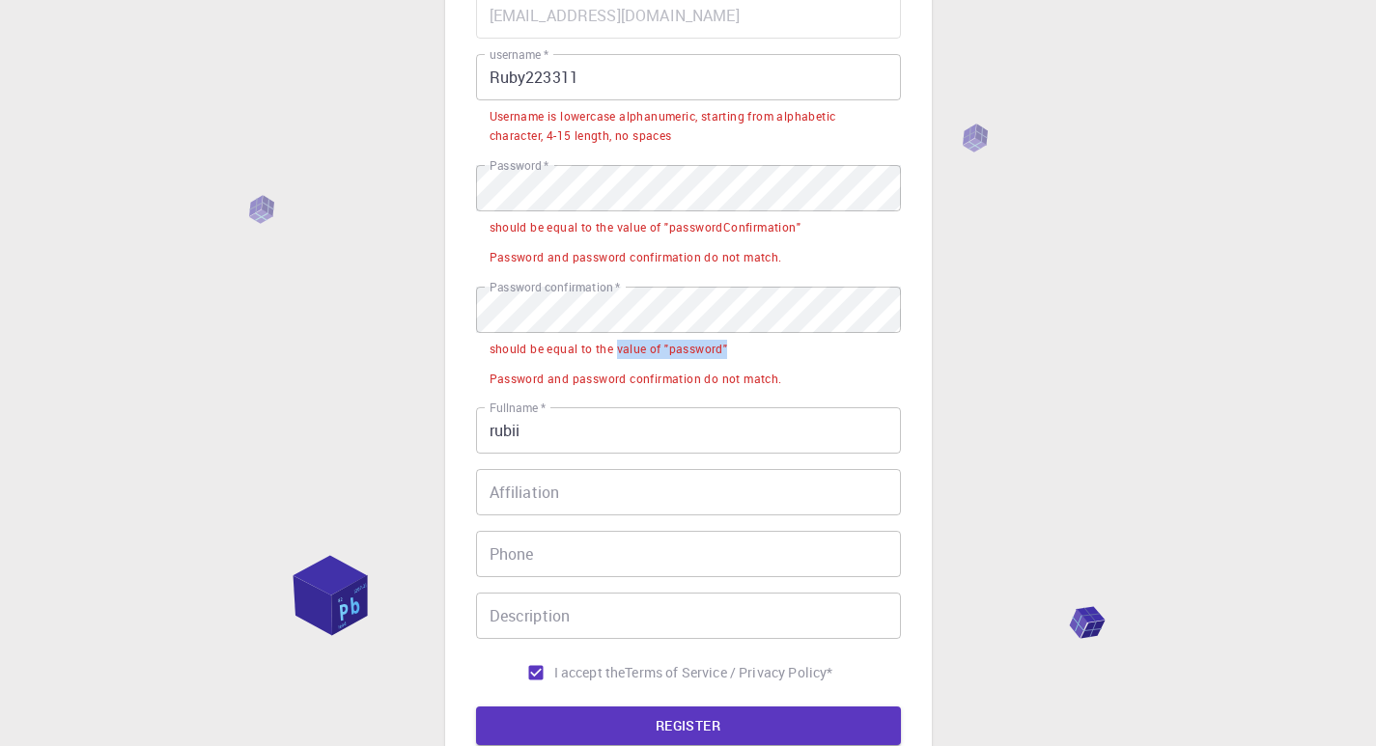
drag, startPoint x: 615, startPoint y: 348, endPoint x: 786, endPoint y: 335, distance: 171.4
click at [786, 335] on li "should be equal to the value of "password"" at bounding box center [688, 348] width 425 height 30
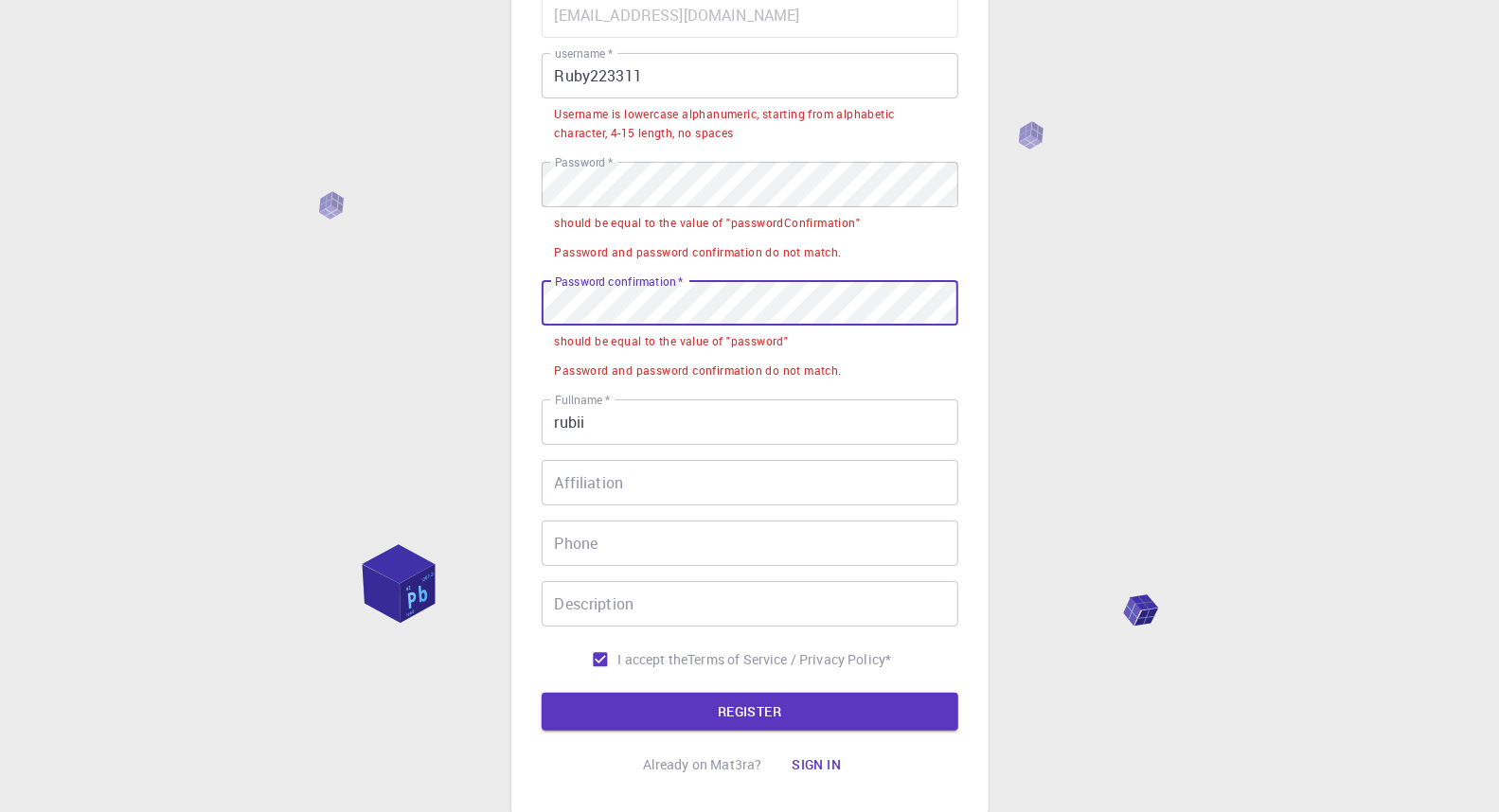
click at [456, 298] on div "3 Provide additional info Email   * [EMAIL_ADDRESS][DOMAIN_NAME] Email   * user…" at bounding box center [750, 375] width 1499 height 1129
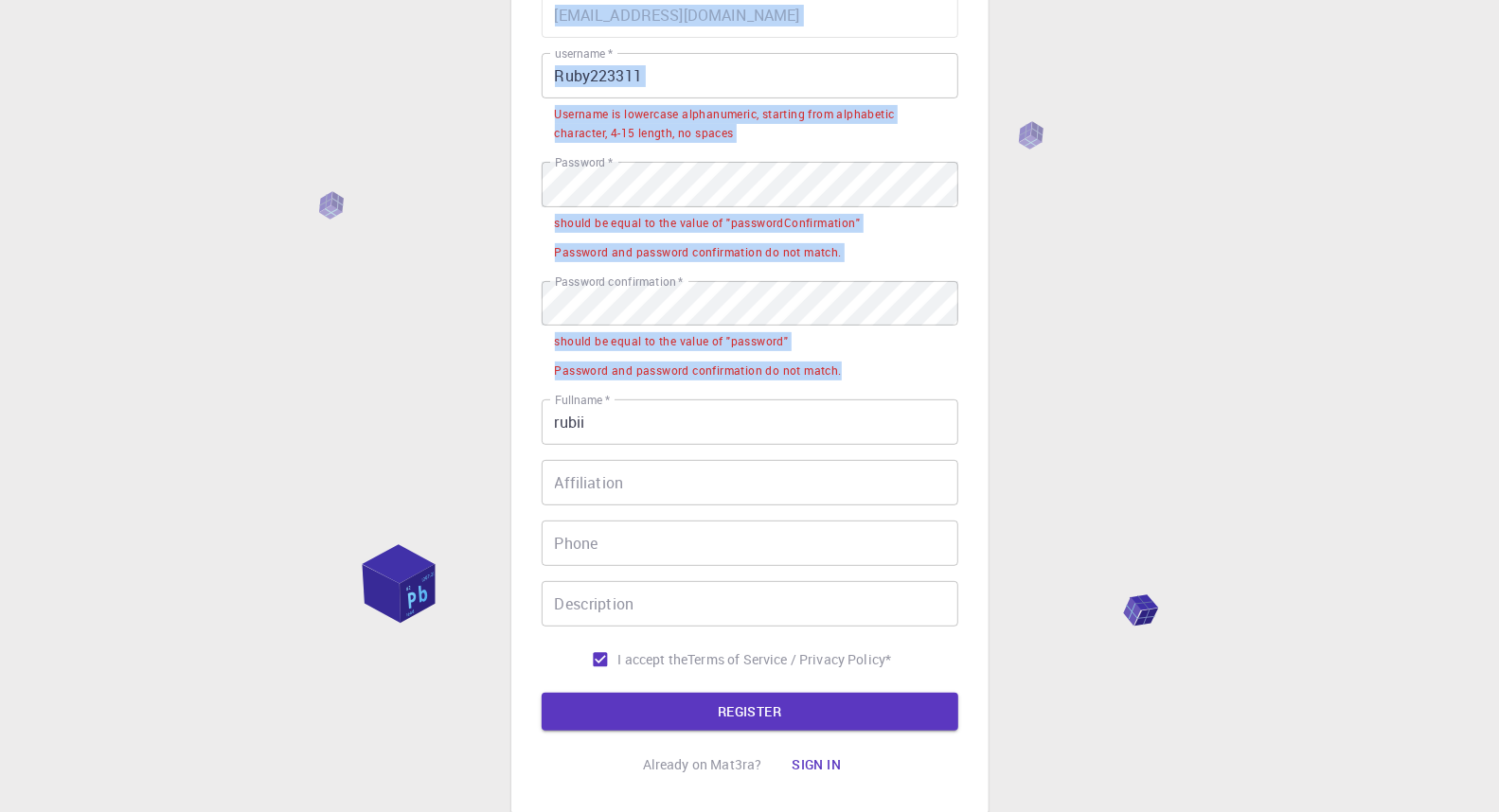
drag, startPoint x: 534, startPoint y: 216, endPoint x: 857, endPoint y: 363, distance: 354.9
click at [857, 363] on div "3 Provide additional info Email   * [EMAIL_ADDRESS][DOMAIN_NAME] Email   * user…" at bounding box center [750, 328] width 478 height 973
click at [543, 339] on li "should be equal to the value of "password"" at bounding box center [750, 340] width 417 height 29
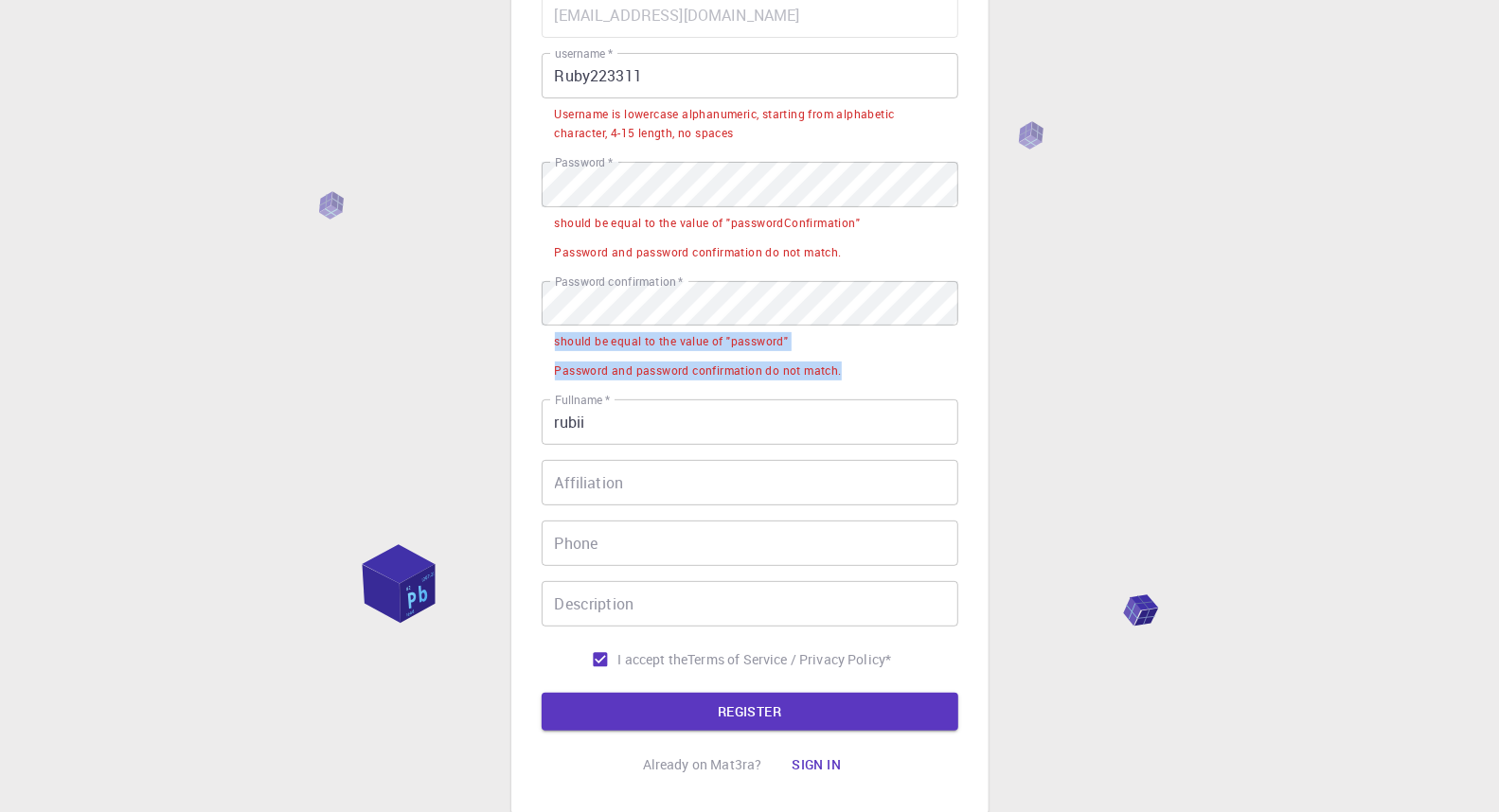
drag, startPoint x: 550, startPoint y: 333, endPoint x: 848, endPoint y: 365, distance: 299.7
click at [848, 365] on ul "should be equal to the value of "password" Password and password confirmation d…" at bounding box center [750, 355] width 417 height 59
copy ul "should be equal to the value of "password" Password and password confirmation d…"
click at [708, 731] on div "3 Provide additional info Email   * [EMAIL_ADDRESS][DOMAIN_NAME] Email   * user…" at bounding box center [750, 328] width 478 height 973
